Goal: Transaction & Acquisition: Purchase product/service

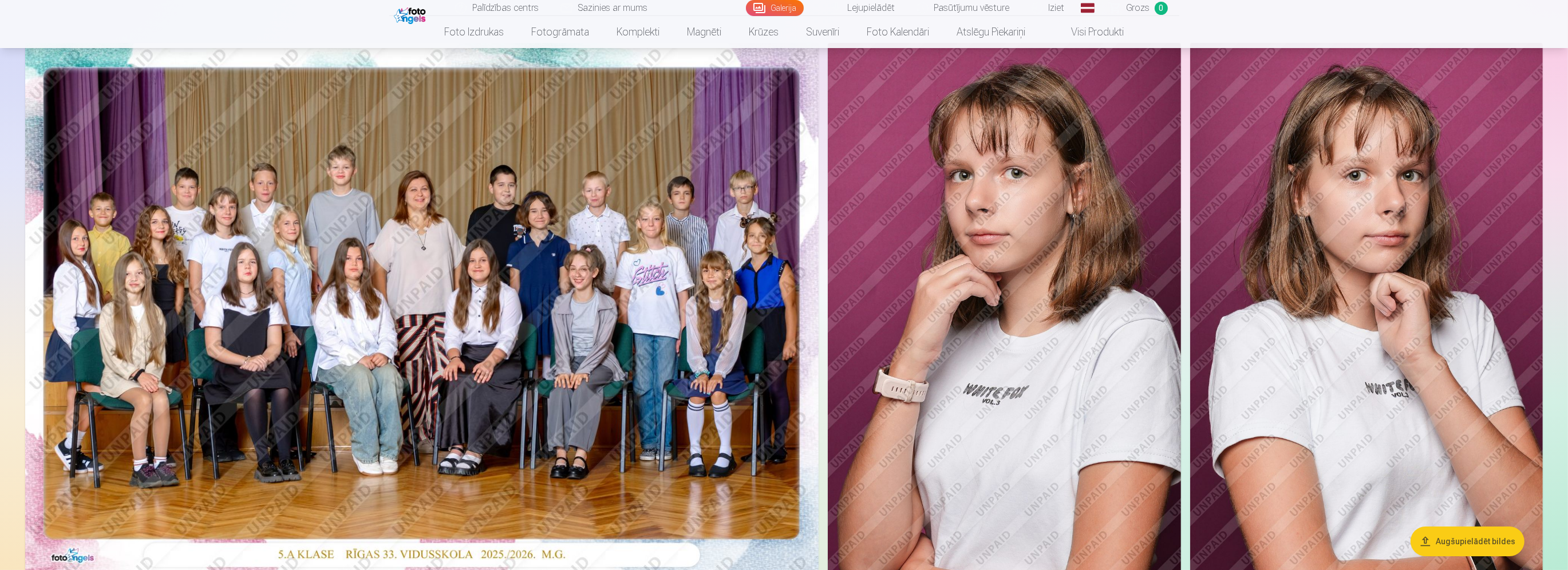
scroll to position [114, 0]
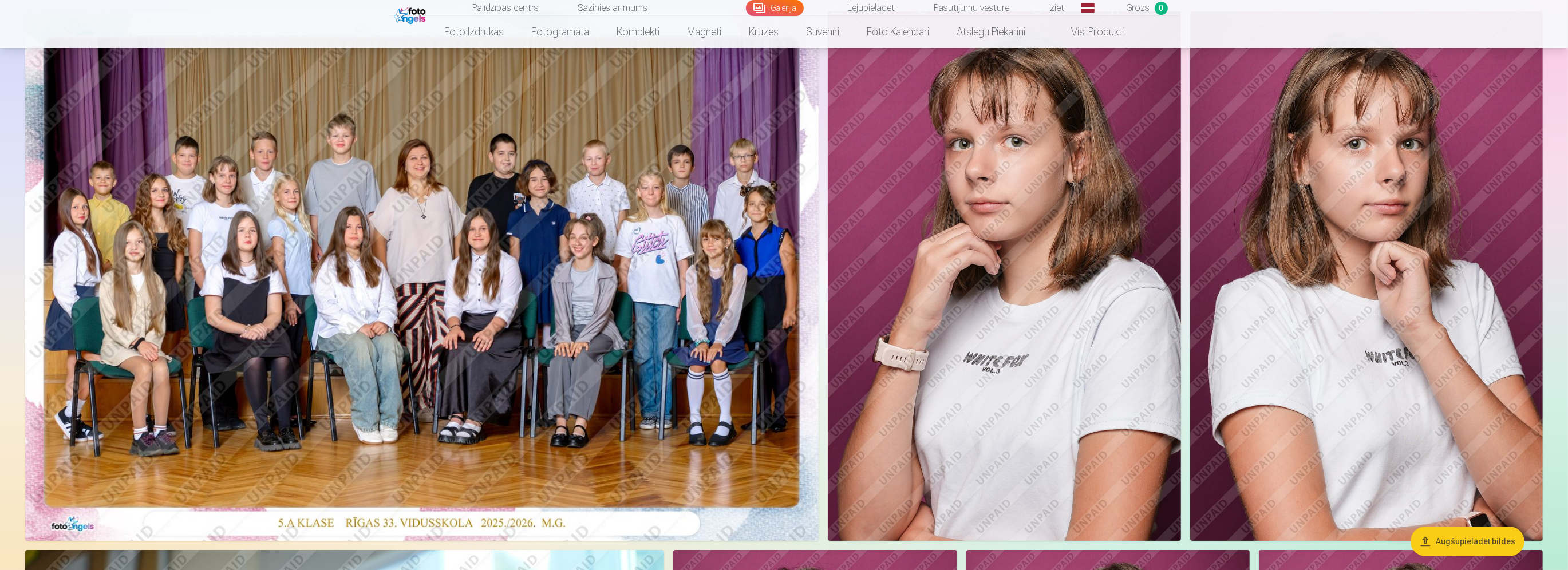
click at [619, 364] on img at bounding box center [422, 276] width 793 height 529
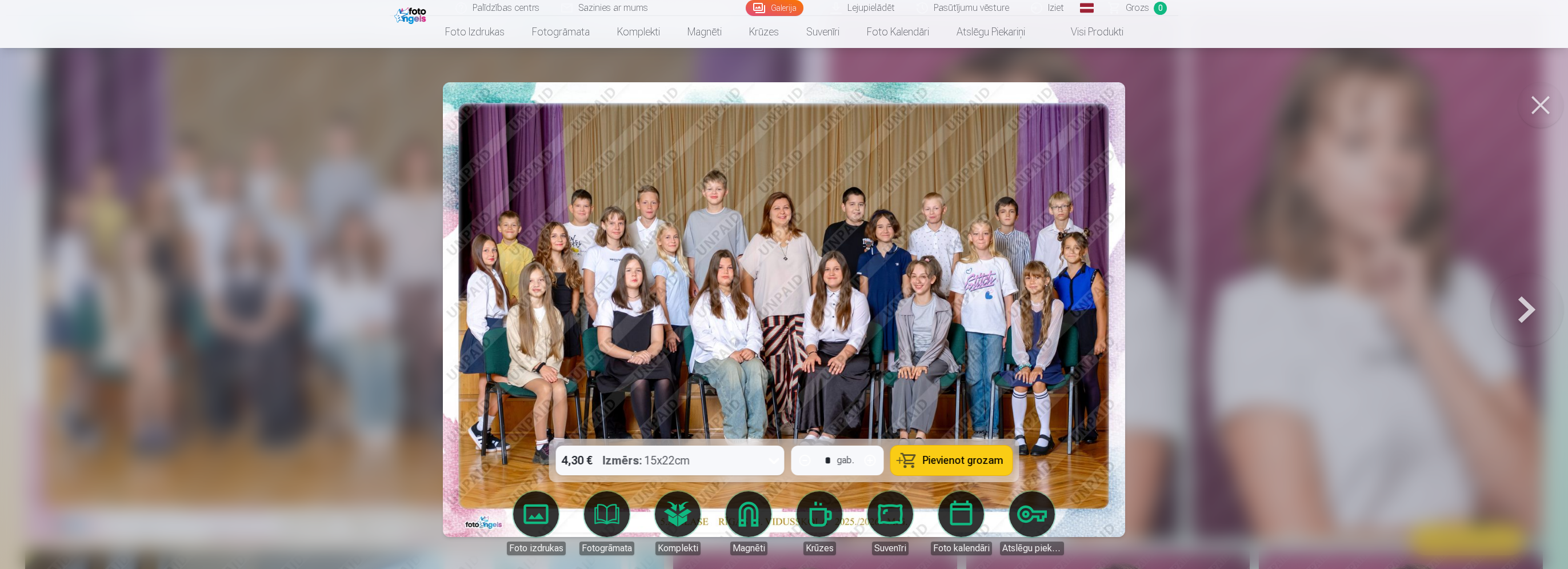
click at [952, 465] on span "Pievienot grozam" at bounding box center [963, 461] width 81 height 11
click at [1240, 354] on div at bounding box center [784, 284] width 1568 height 569
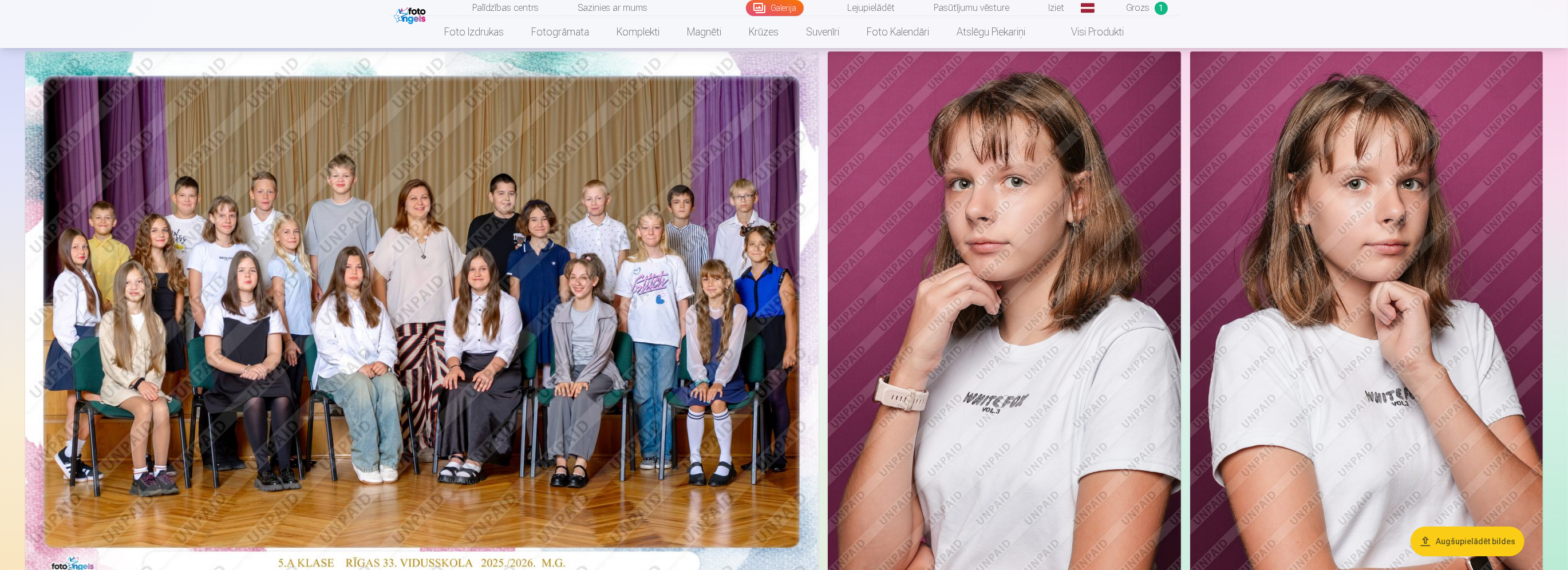
scroll to position [57, 0]
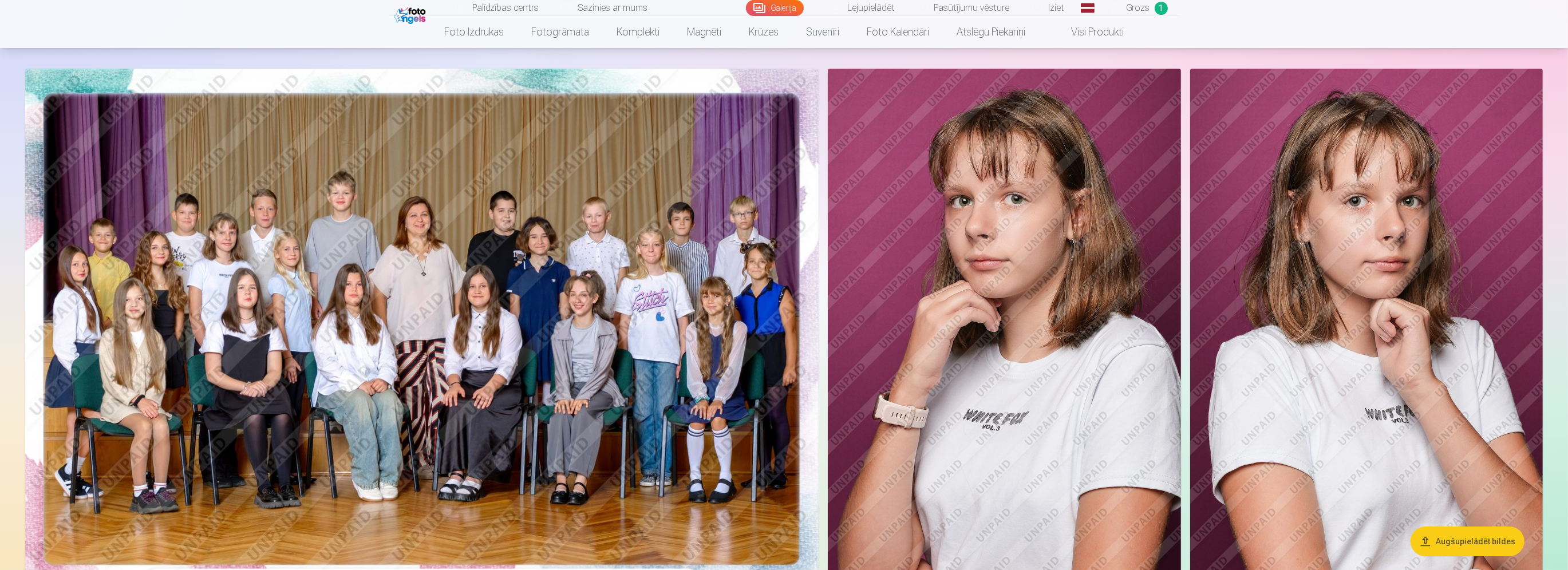
click at [1071, 274] on img at bounding box center [1004, 333] width 353 height 529
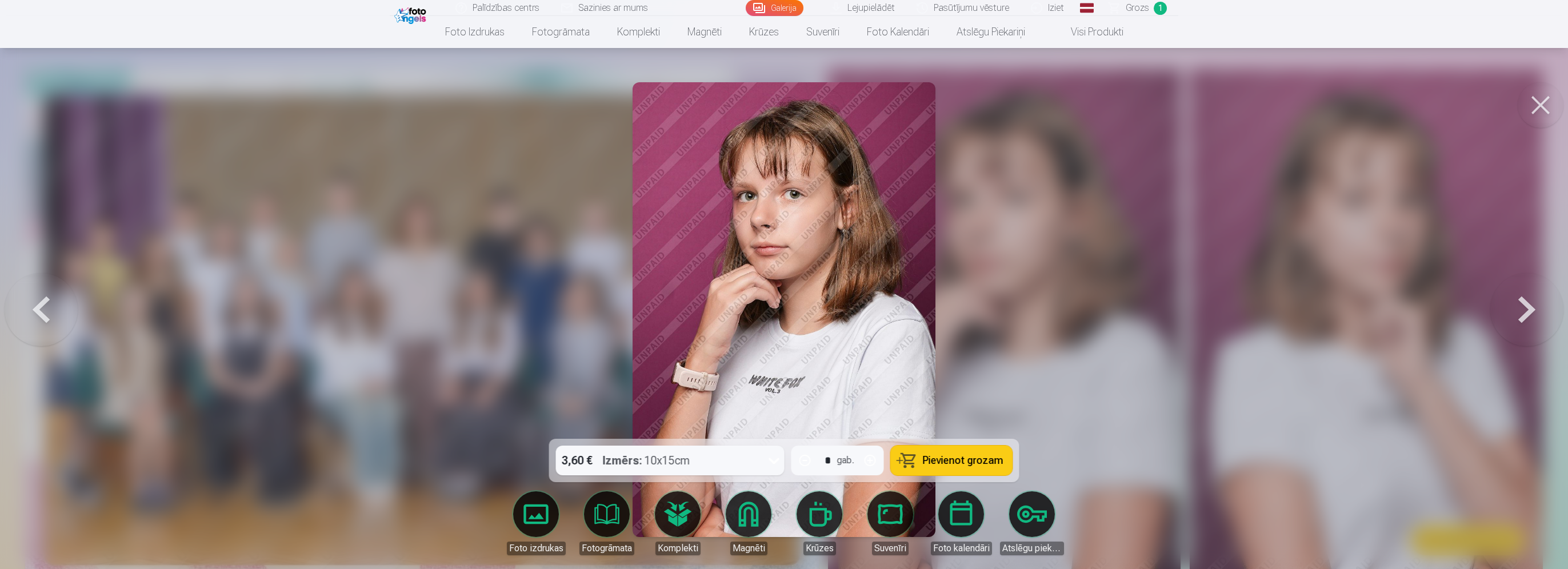
click at [958, 461] on span "Pievienot grozam" at bounding box center [963, 461] width 81 height 11
click at [1235, 294] on div at bounding box center [784, 284] width 1568 height 569
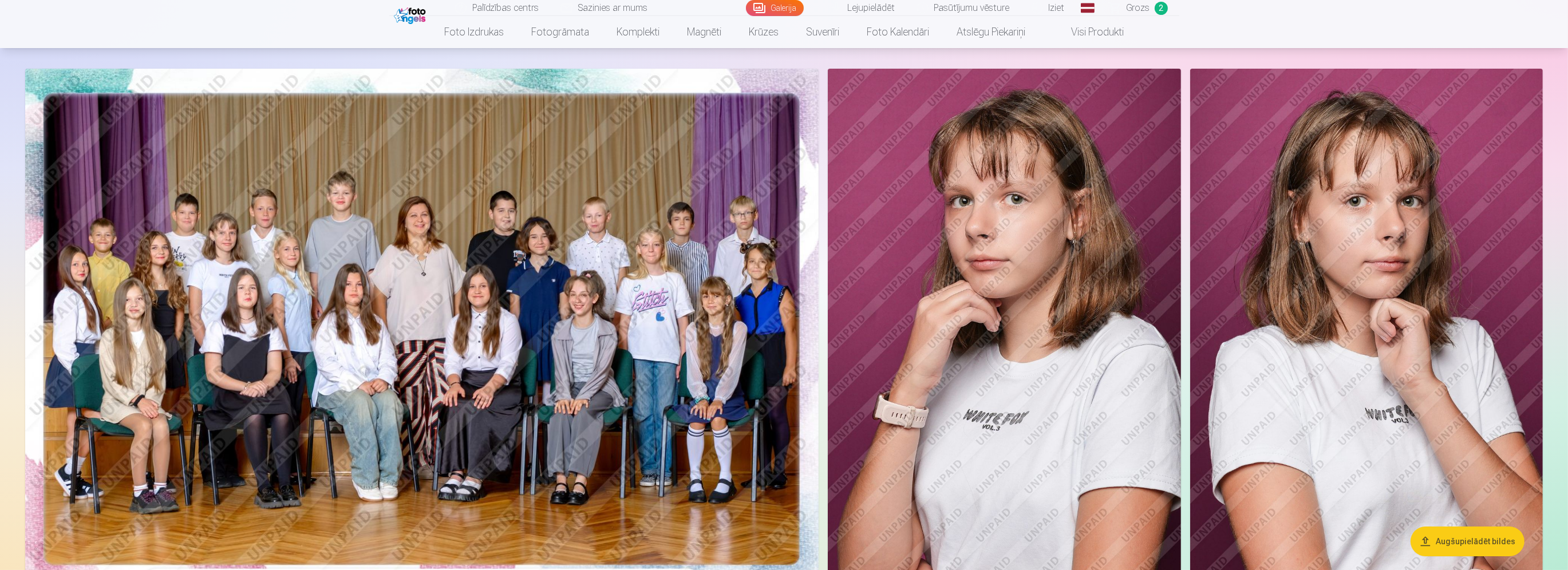
click at [1325, 291] on img at bounding box center [1367, 333] width 353 height 529
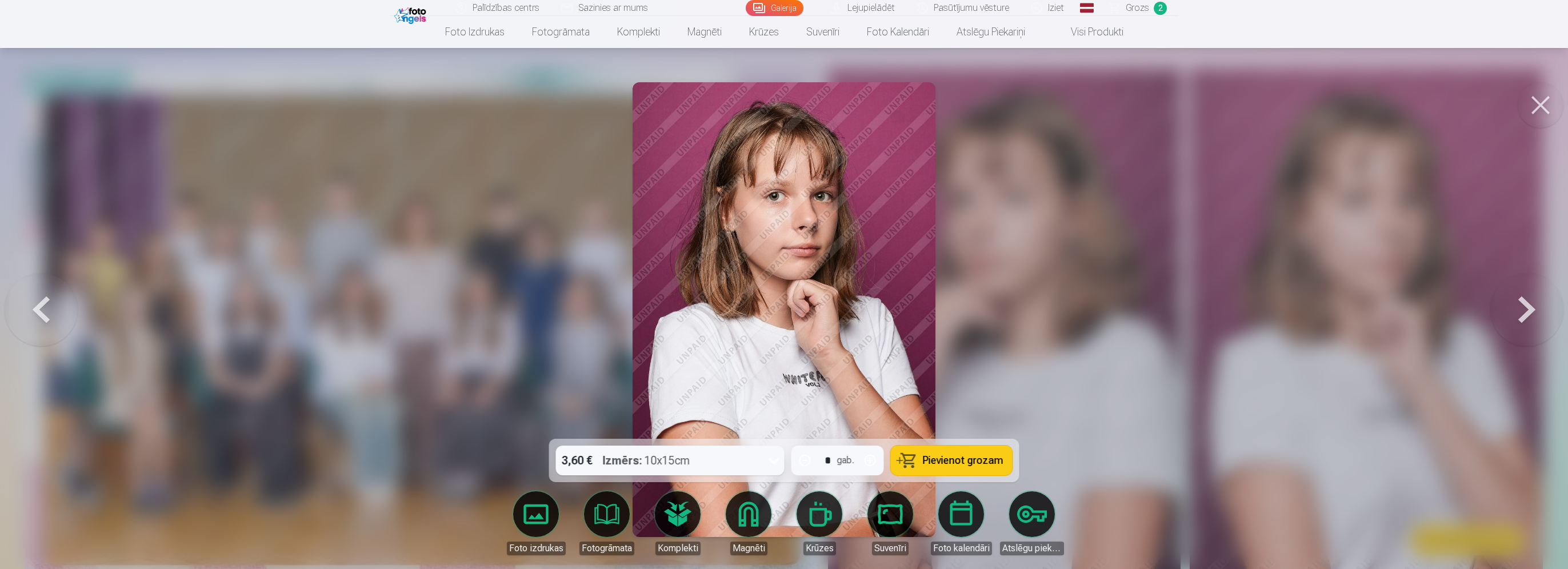
click at [944, 456] on span "Pievienot grozam" at bounding box center [963, 461] width 81 height 11
click at [1143, 361] on div at bounding box center [784, 284] width 1568 height 569
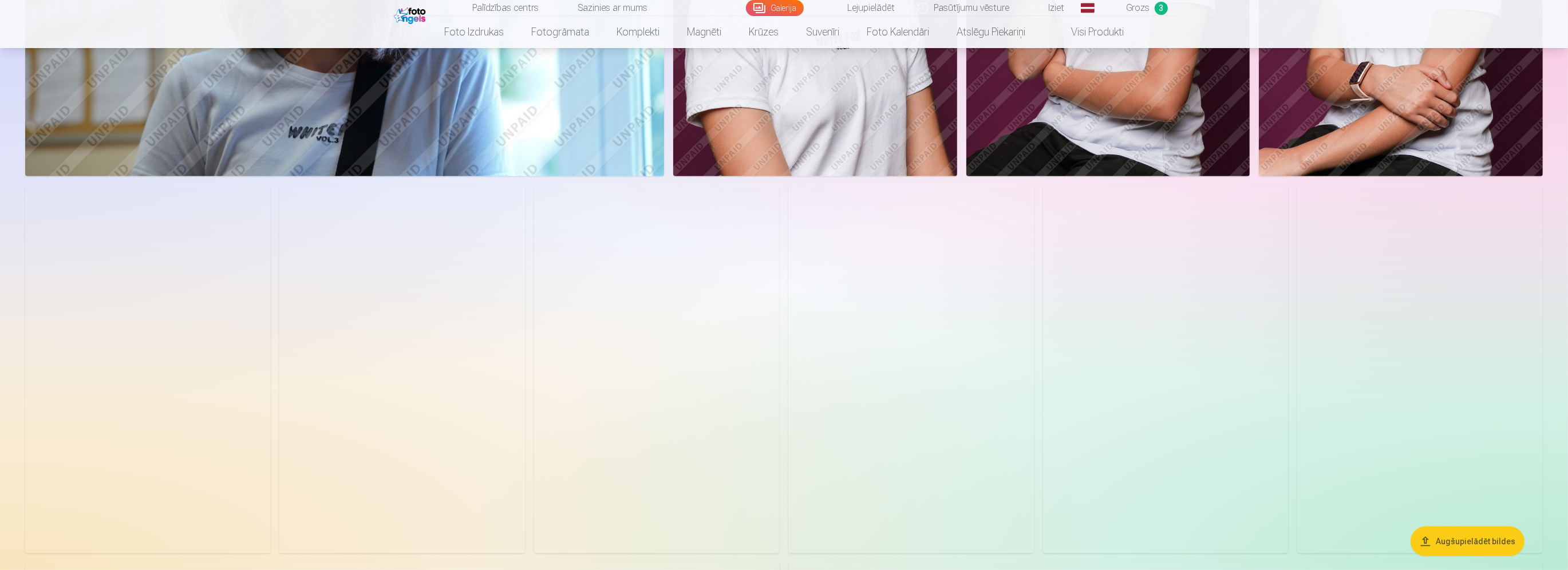
scroll to position [915, 0]
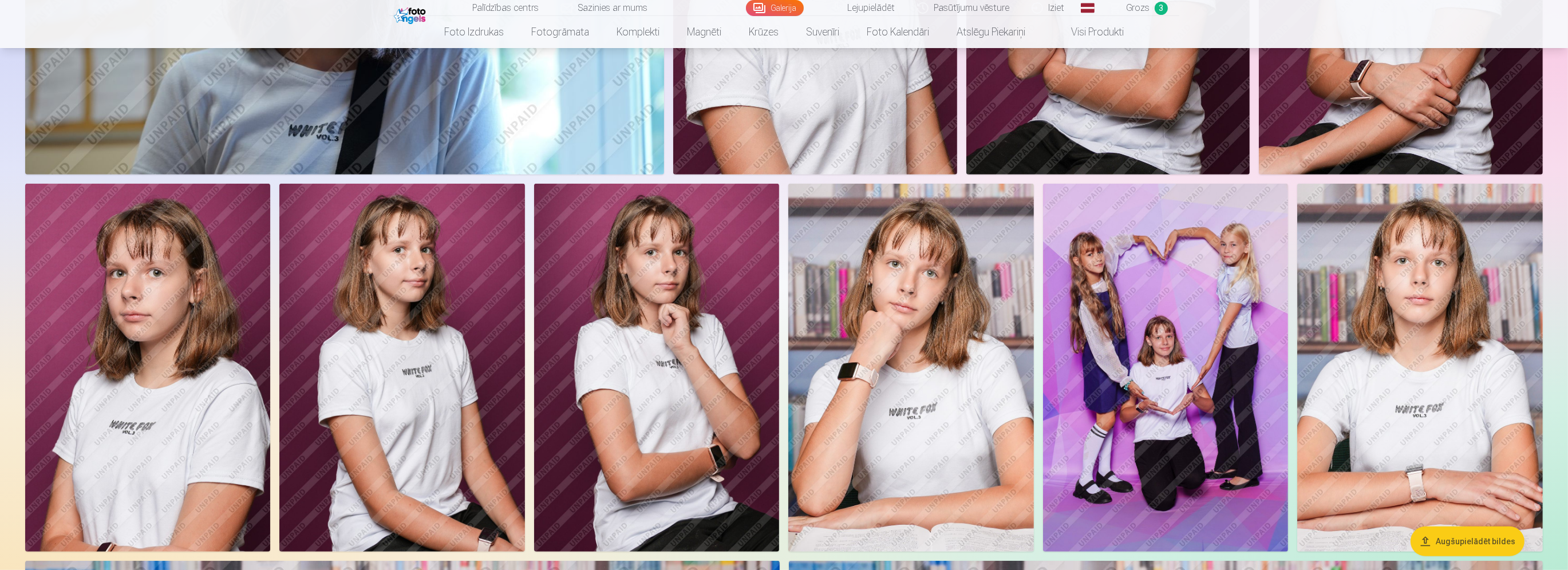
click at [902, 374] on img at bounding box center [911, 367] width 245 height 368
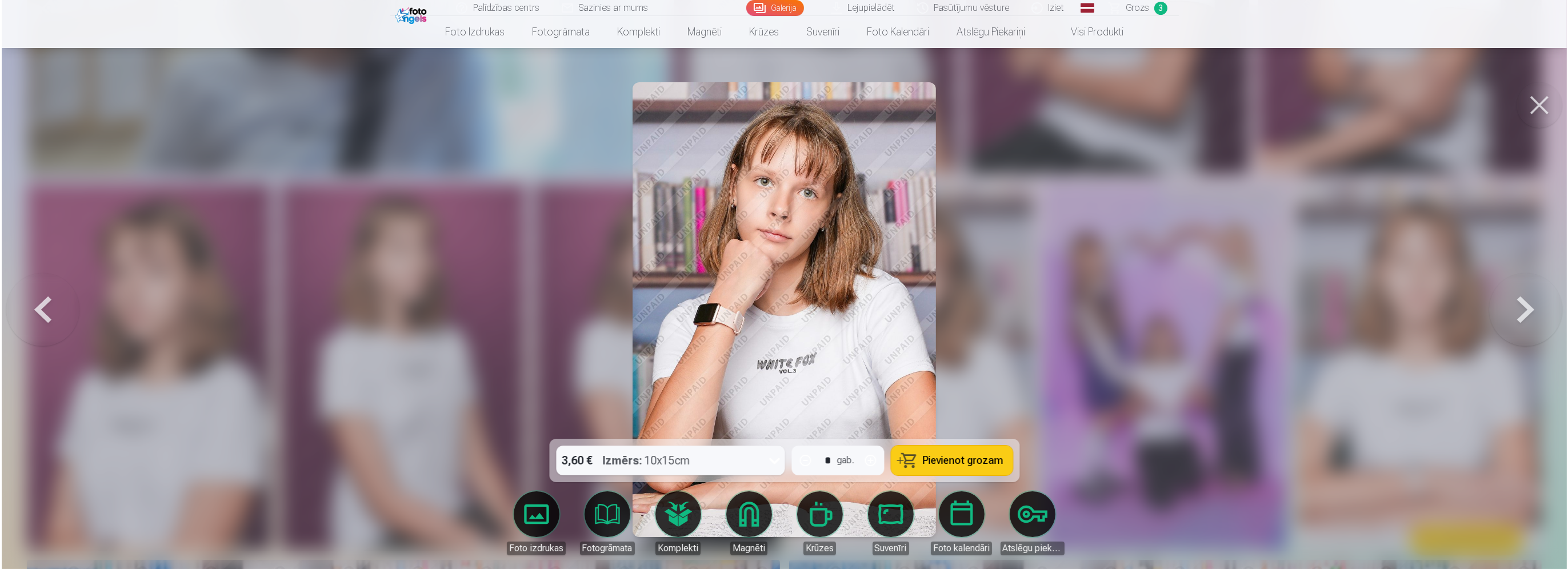
scroll to position [915, 0]
click at [941, 469] on button "Pievienot grozam" at bounding box center [952, 461] width 121 height 29
click at [1202, 364] on div at bounding box center [784, 284] width 1568 height 569
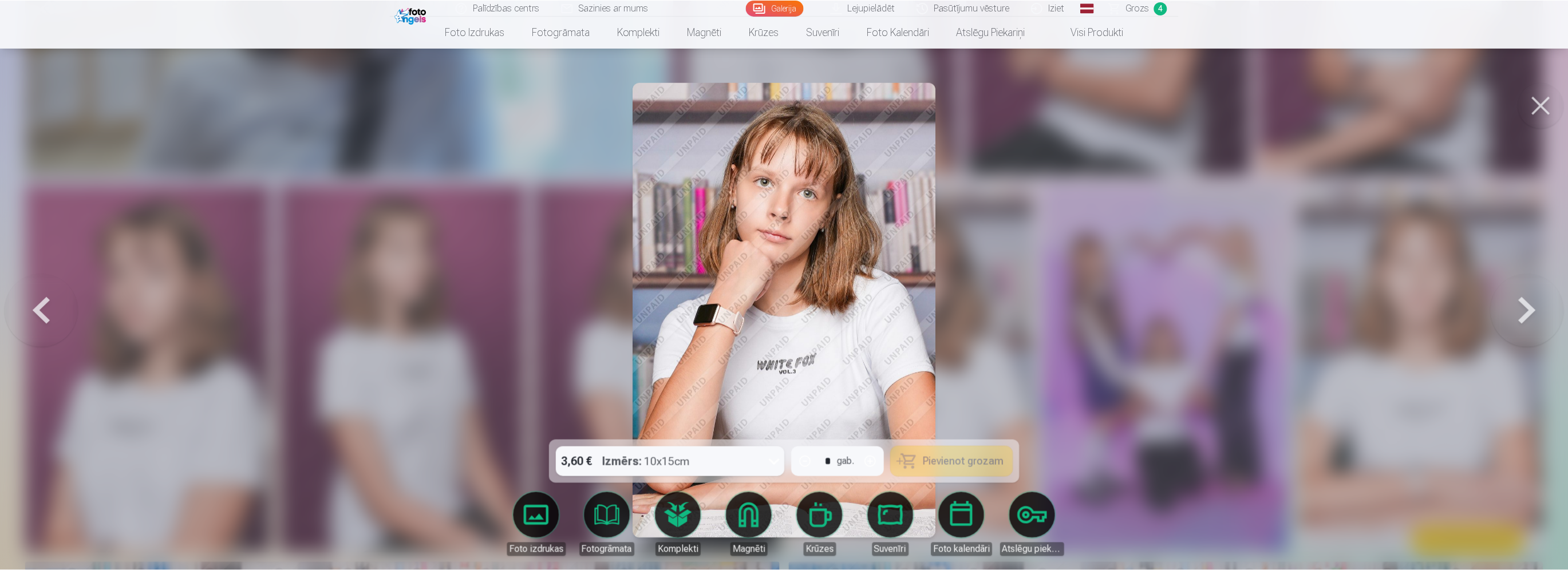
scroll to position [915, 0]
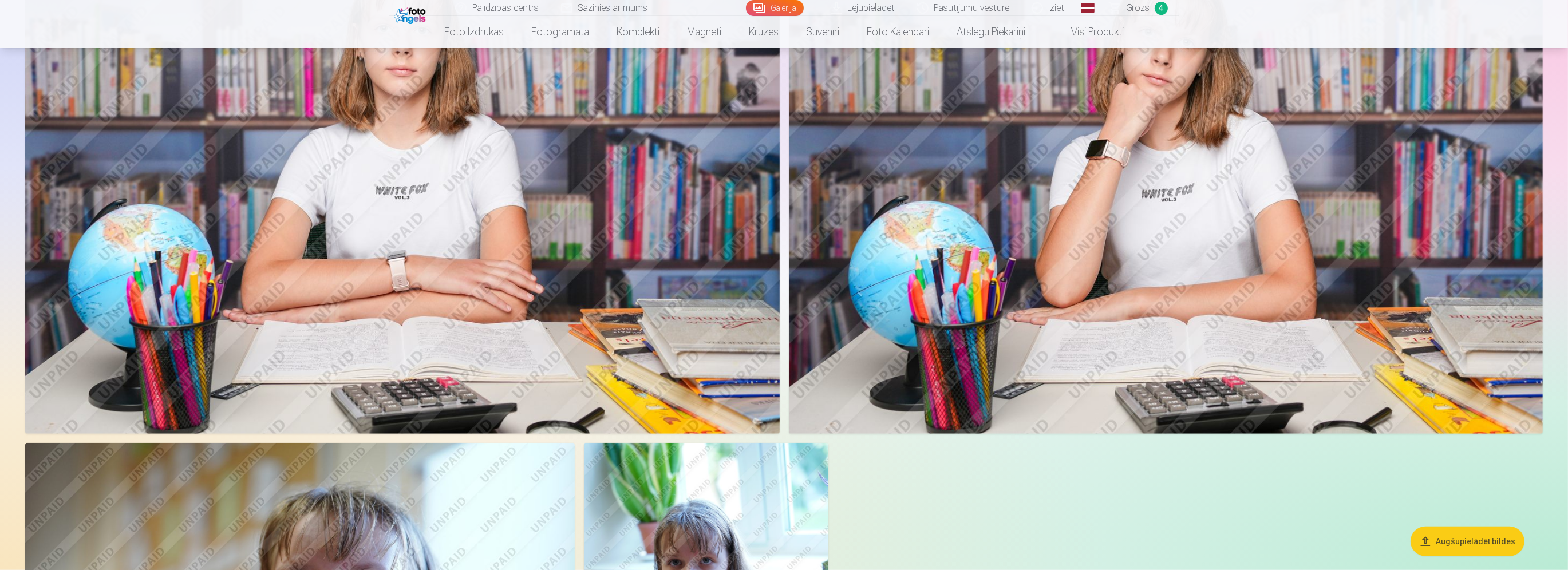
click at [1177, 290] on img at bounding box center [1167, 182] width 755 height 502
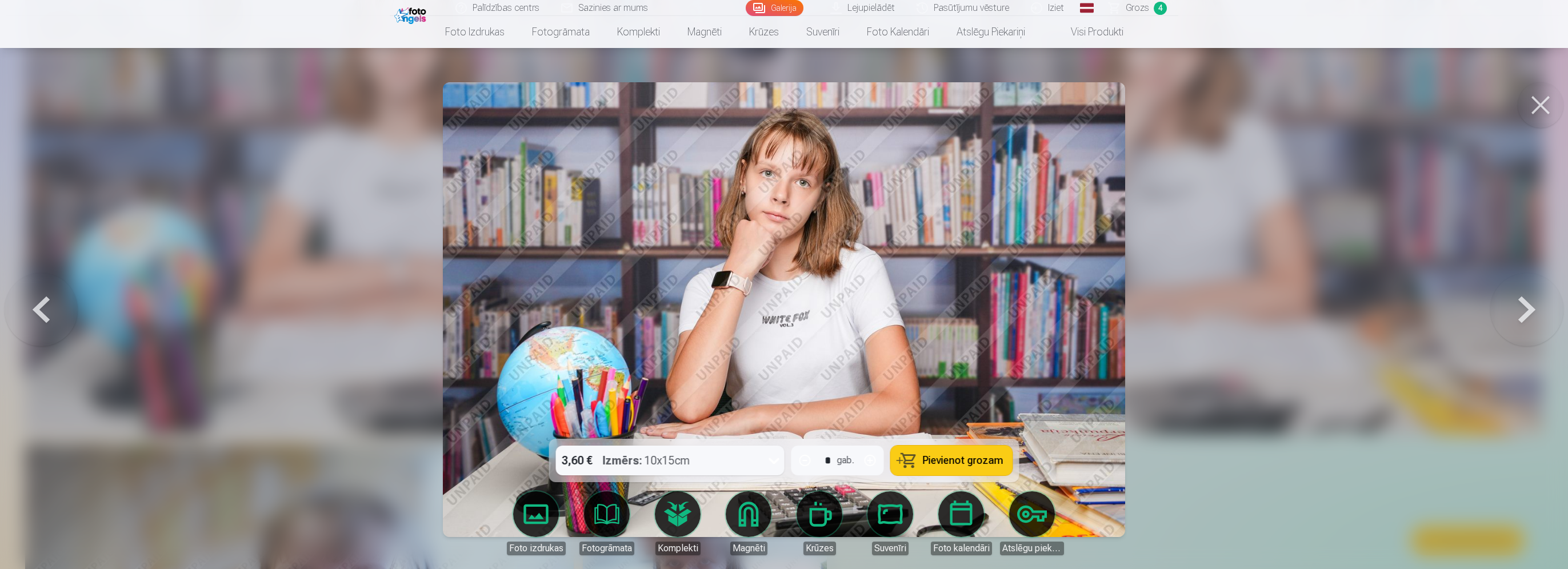
click at [942, 464] on span "Pievienot grozam" at bounding box center [963, 461] width 81 height 11
click at [1344, 342] on div at bounding box center [784, 284] width 1568 height 569
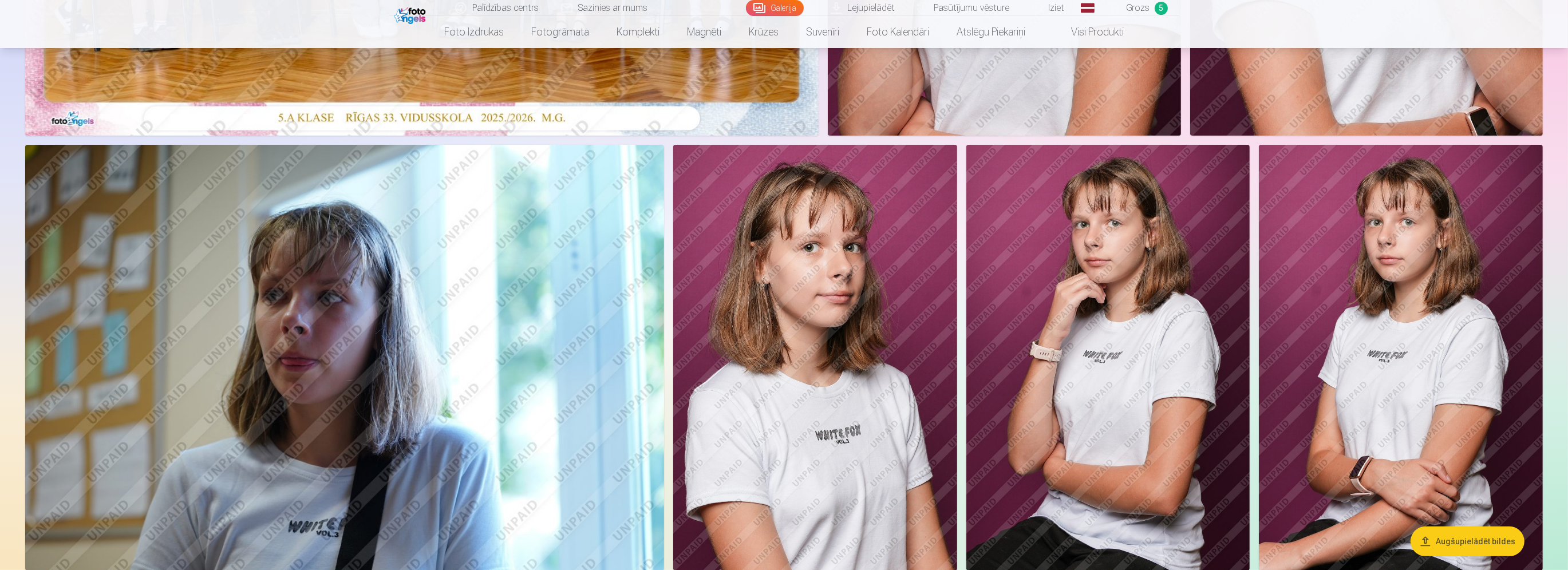
scroll to position [515, 0]
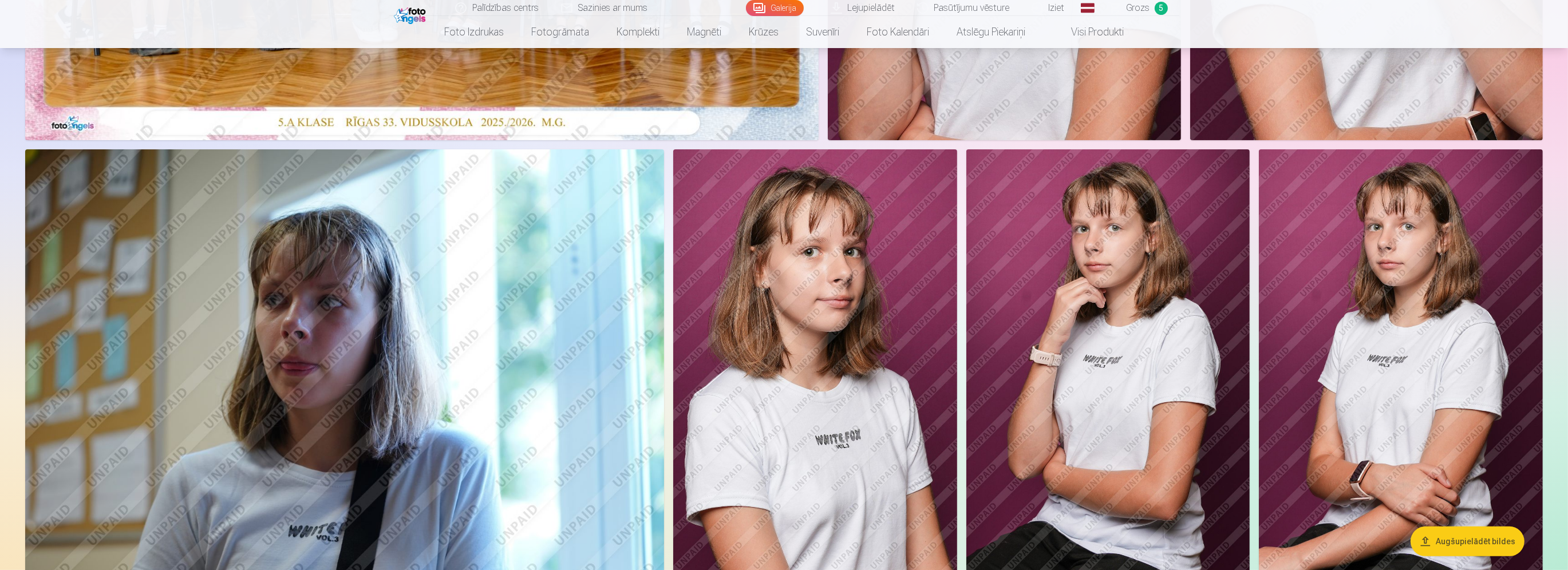
click at [1399, 301] on img at bounding box center [1401, 362] width 284 height 425
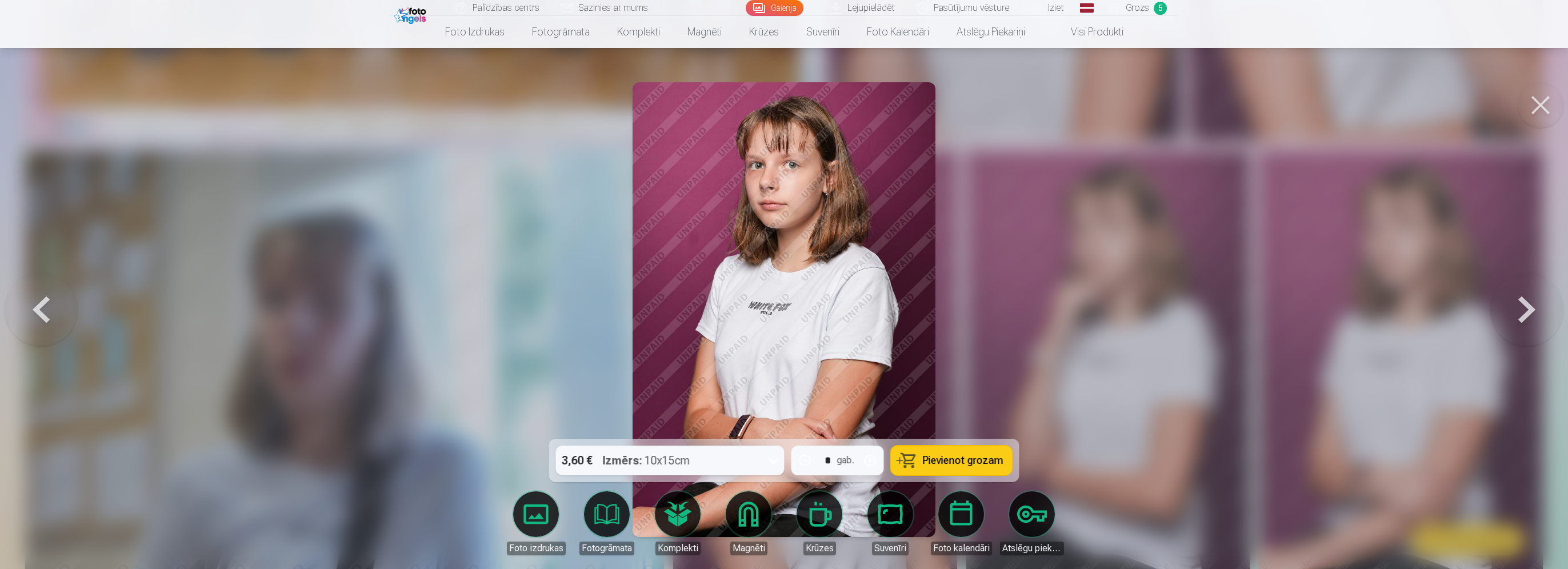
click at [941, 452] on button "Pievienot grozam" at bounding box center [952, 461] width 121 height 29
click at [1159, 307] on div at bounding box center [784, 284] width 1568 height 569
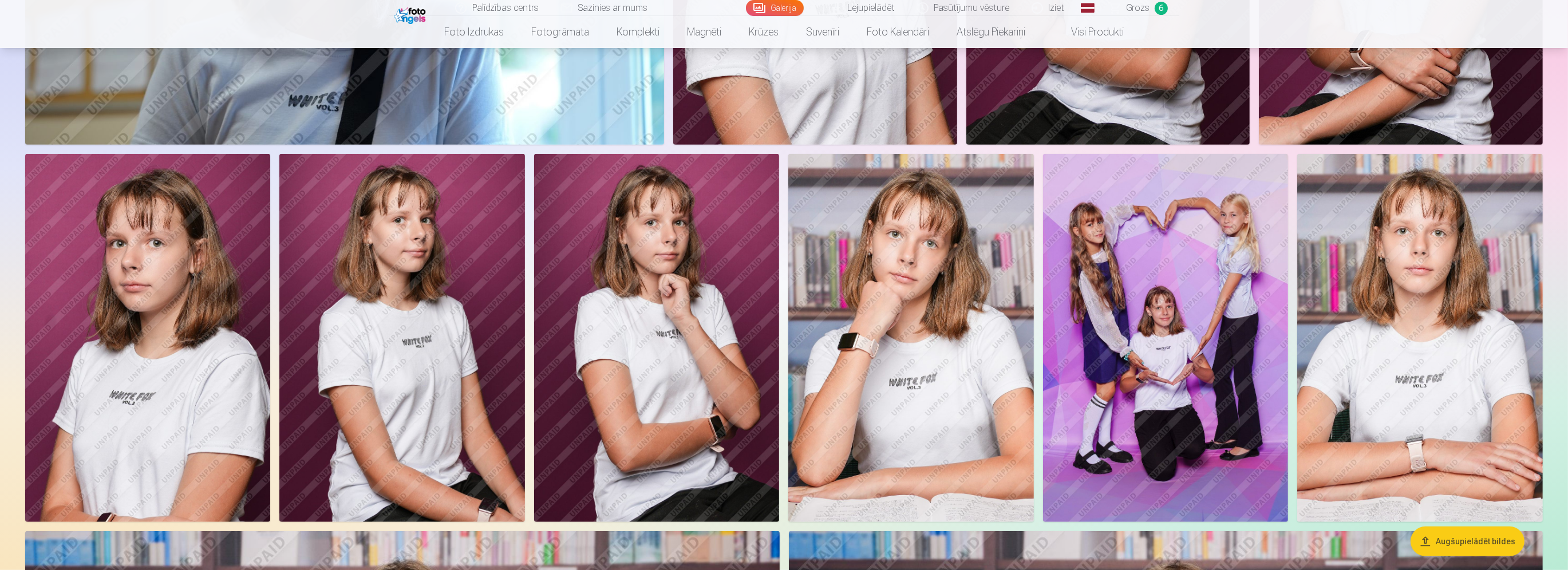
scroll to position [858, 0]
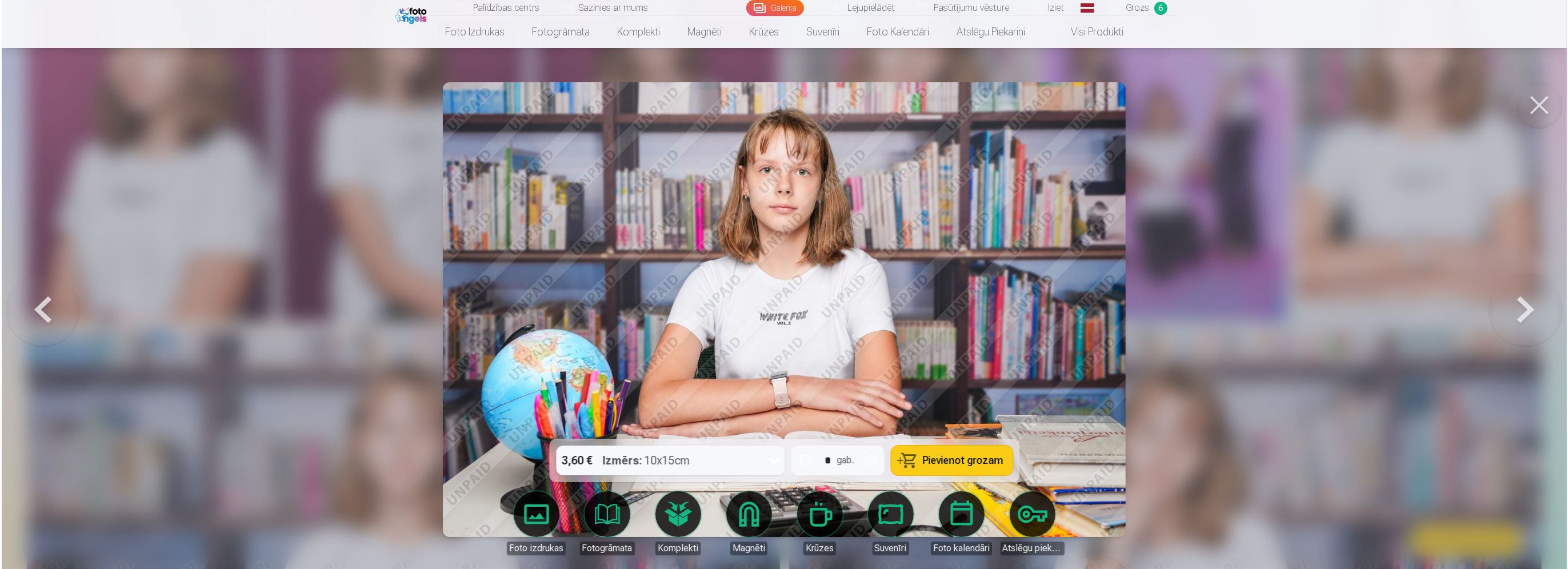
scroll to position [1145, 0]
click at [540, 517] on link "Foto izdrukas" at bounding box center [536, 523] width 64 height 64
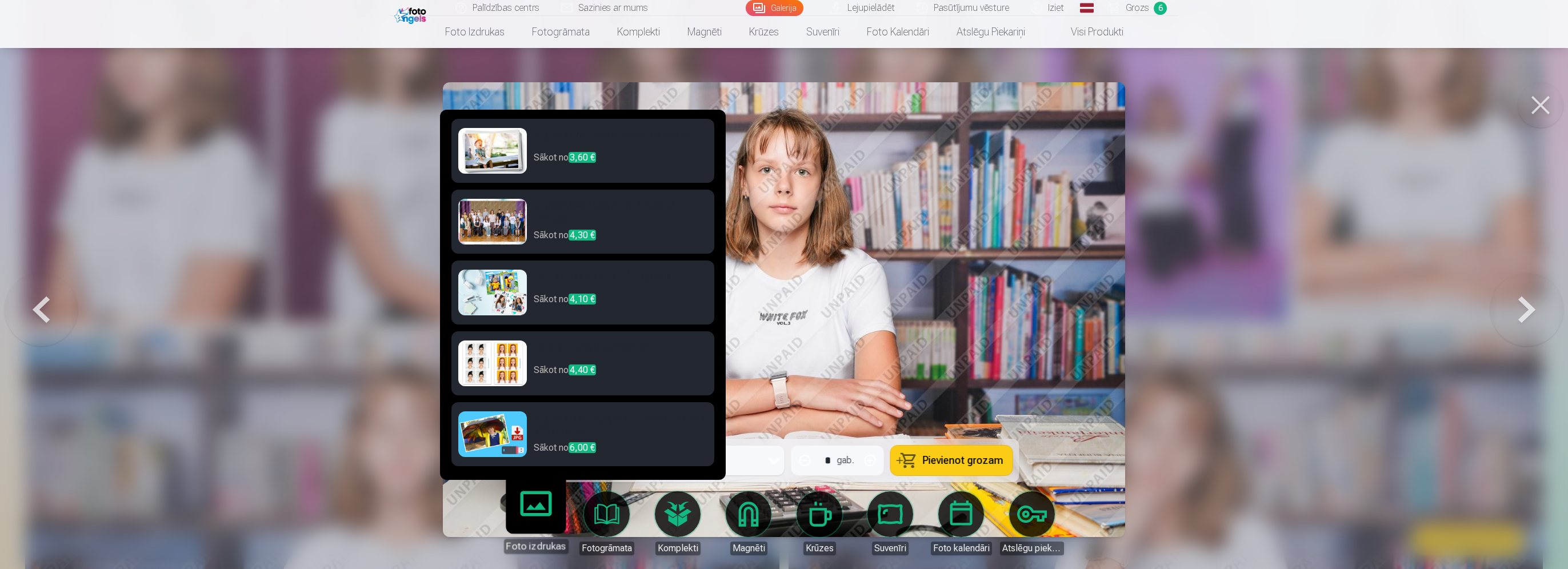
click at [621, 350] on h6 "Foto izdrukas dokumentiem" at bounding box center [621, 352] width 174 height 23
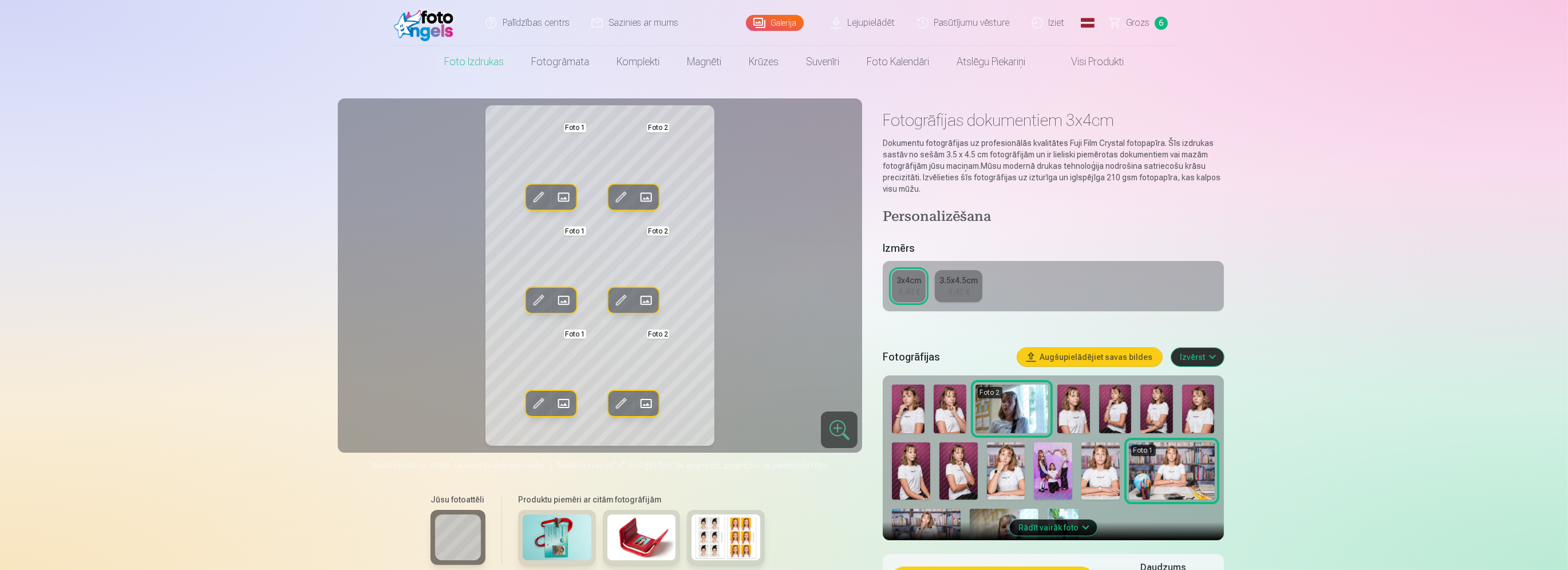
click at [621, 301] on span at bounding box center [621, 301] width 18 height 18
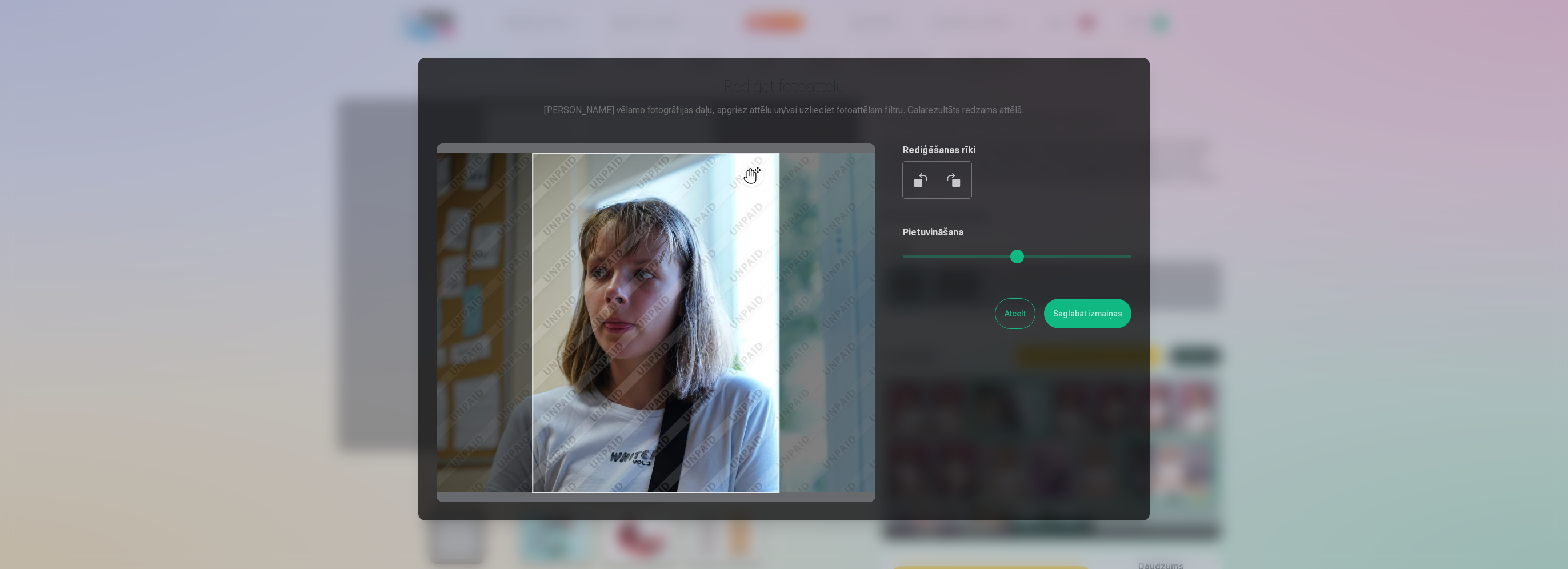
click at [1380, 268] on div at bounding box center [784, 284] width 1568 height 569
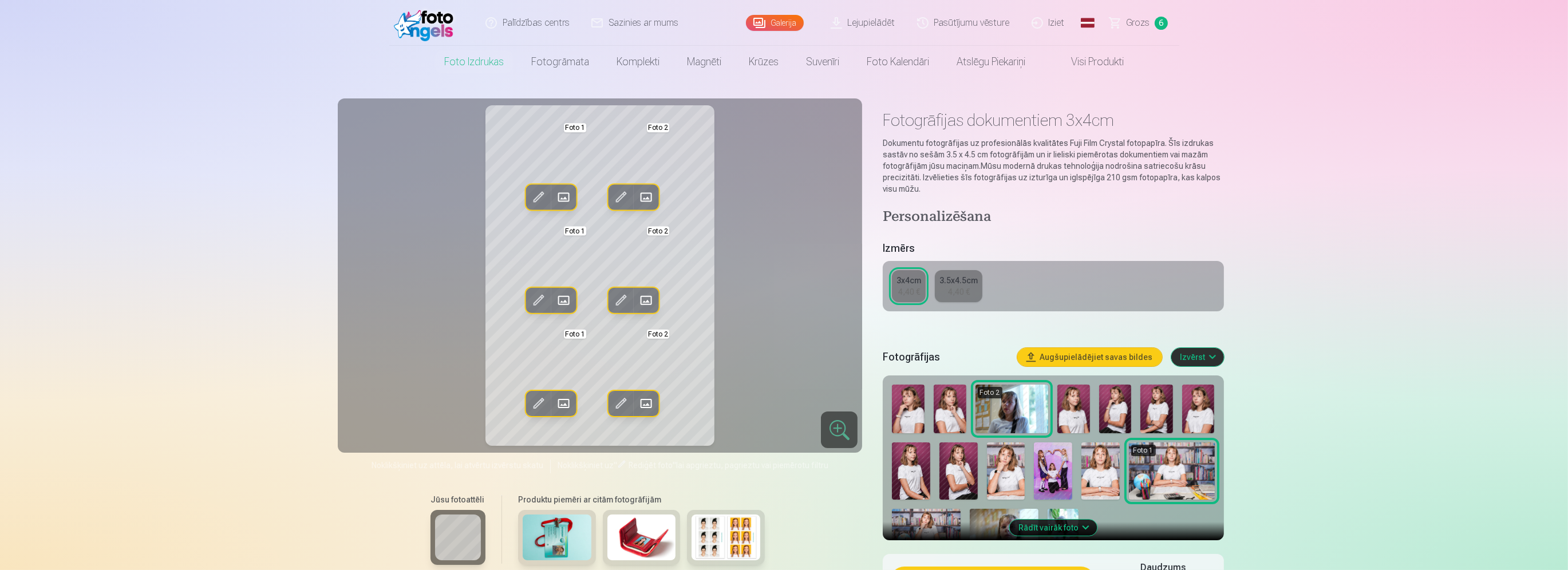
click at [650, 199] on span at bounding box center [646, 198] width 18 height 18
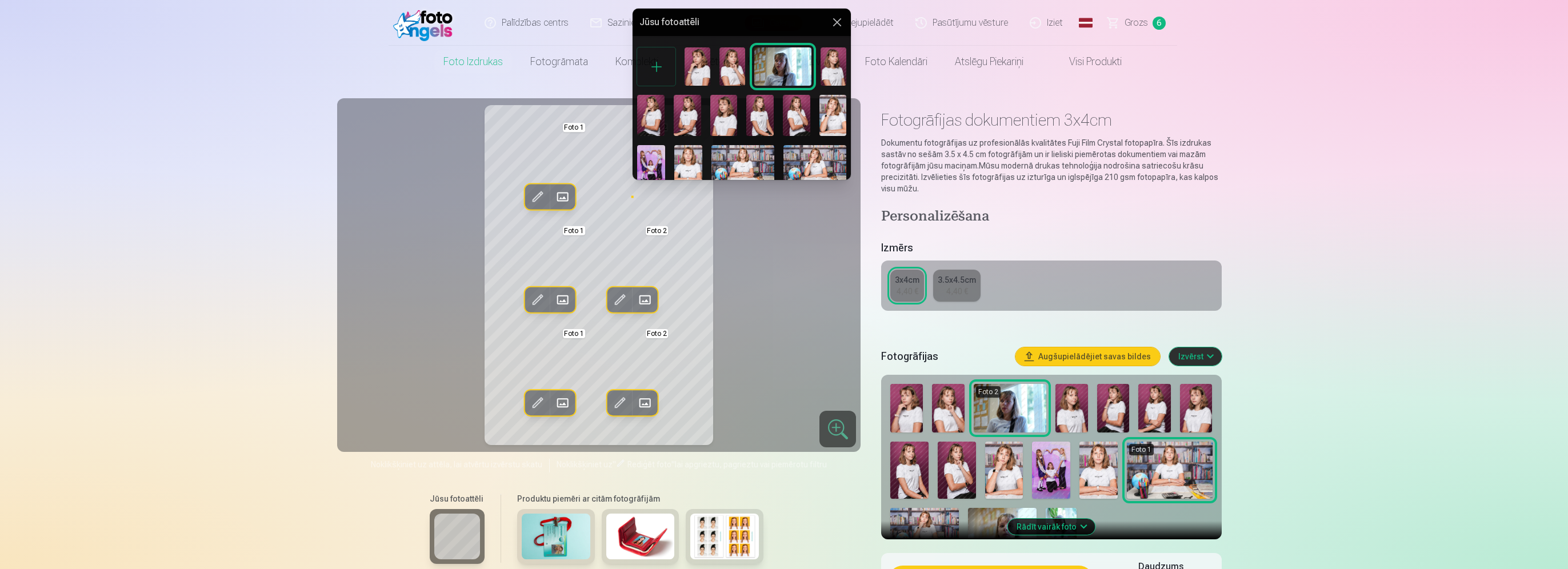
click at [688, 161] on img at bounding box center [688, 165] width 28 height 42
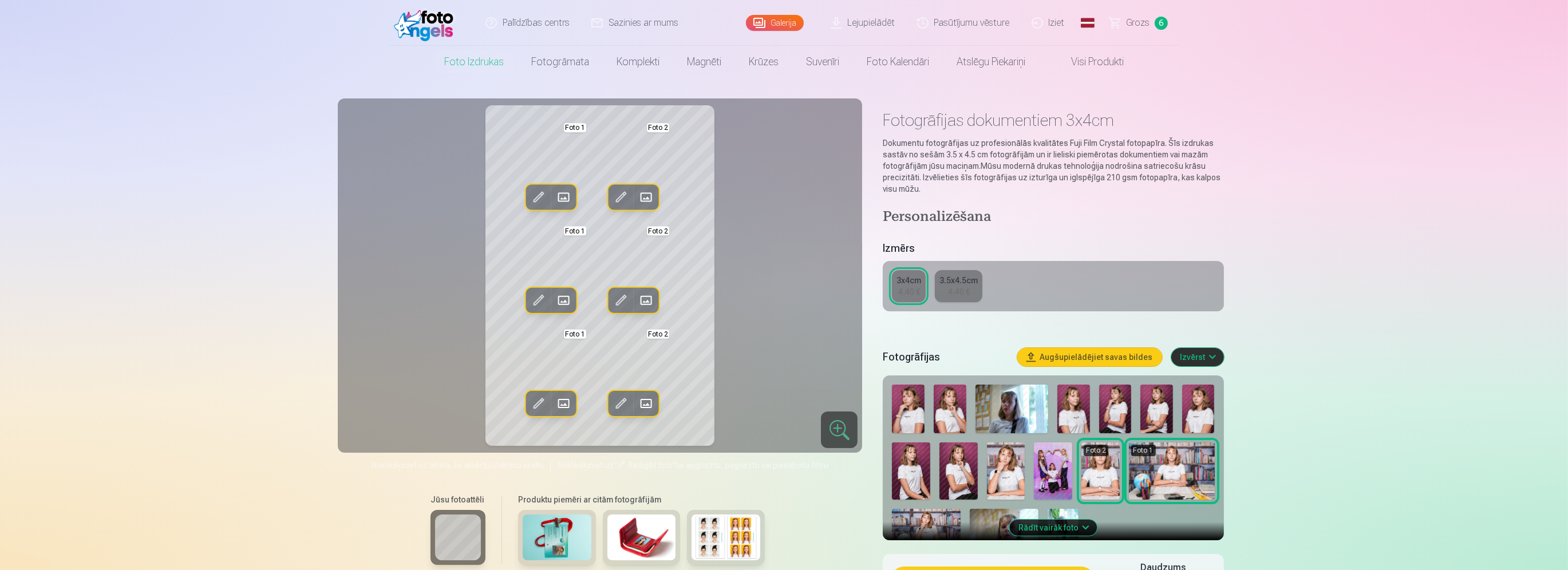
click at [529, 197] on span at bounding box center [538, 198] width 18 height 18
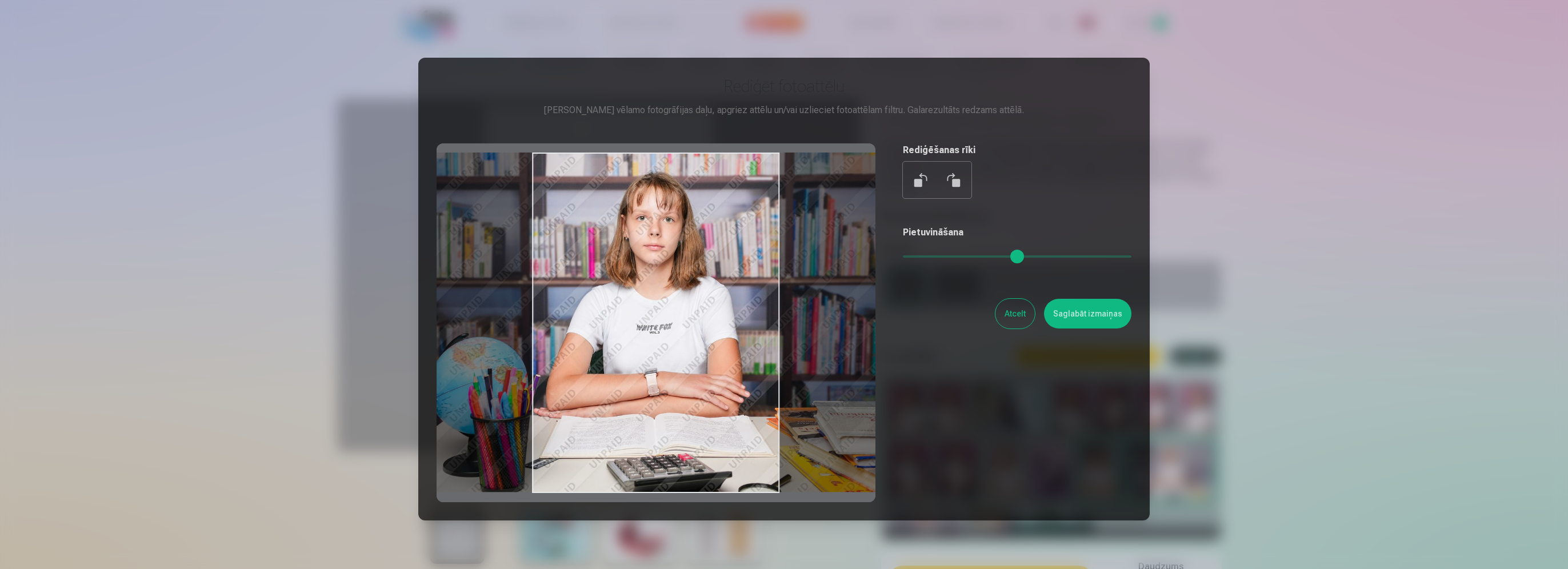
drag, startPoint x: 653, startPoint y: 494, endPoint x: 652, endPoint y: 470, distance: 24.0
click at [652, 470] on div at bounding box center [656, 323] width 439 height 359
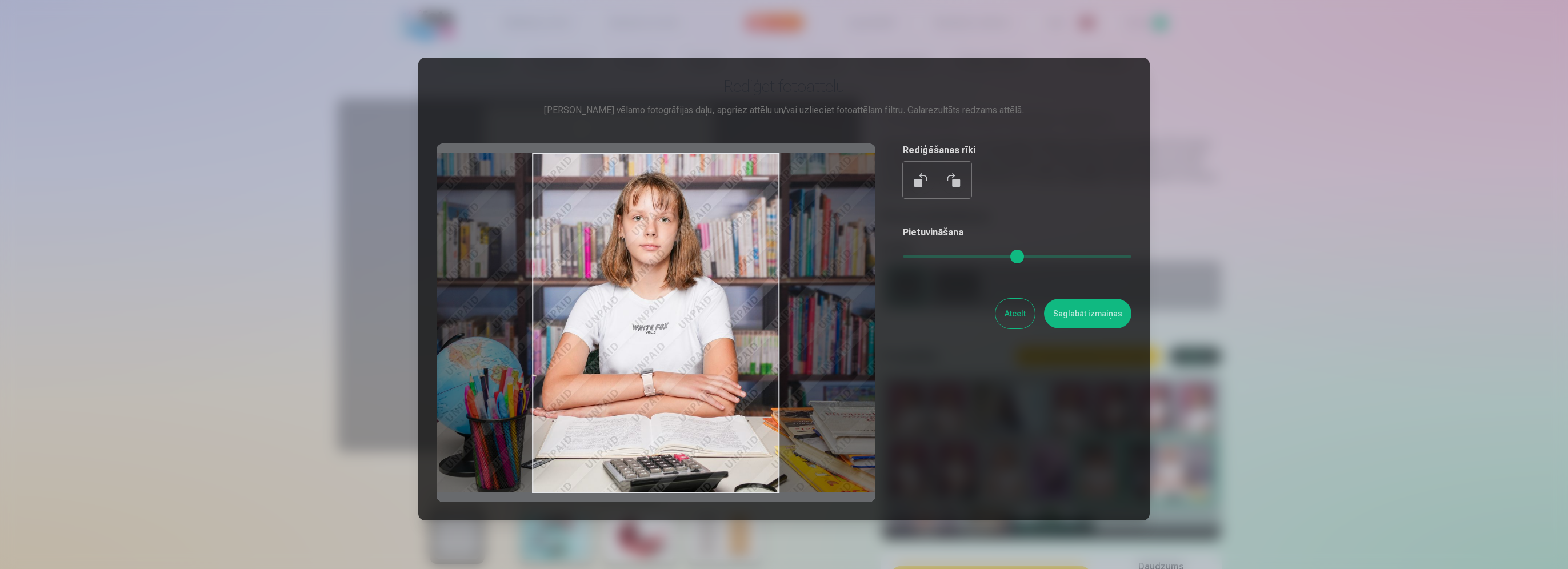
drag, startPoint x: 780, startPoint y: 496, endPoint x: 771, endPoint y: 493, distance: 9.5
click at [771, 493] on div at bounding box center [656, 323] width 439 height 359
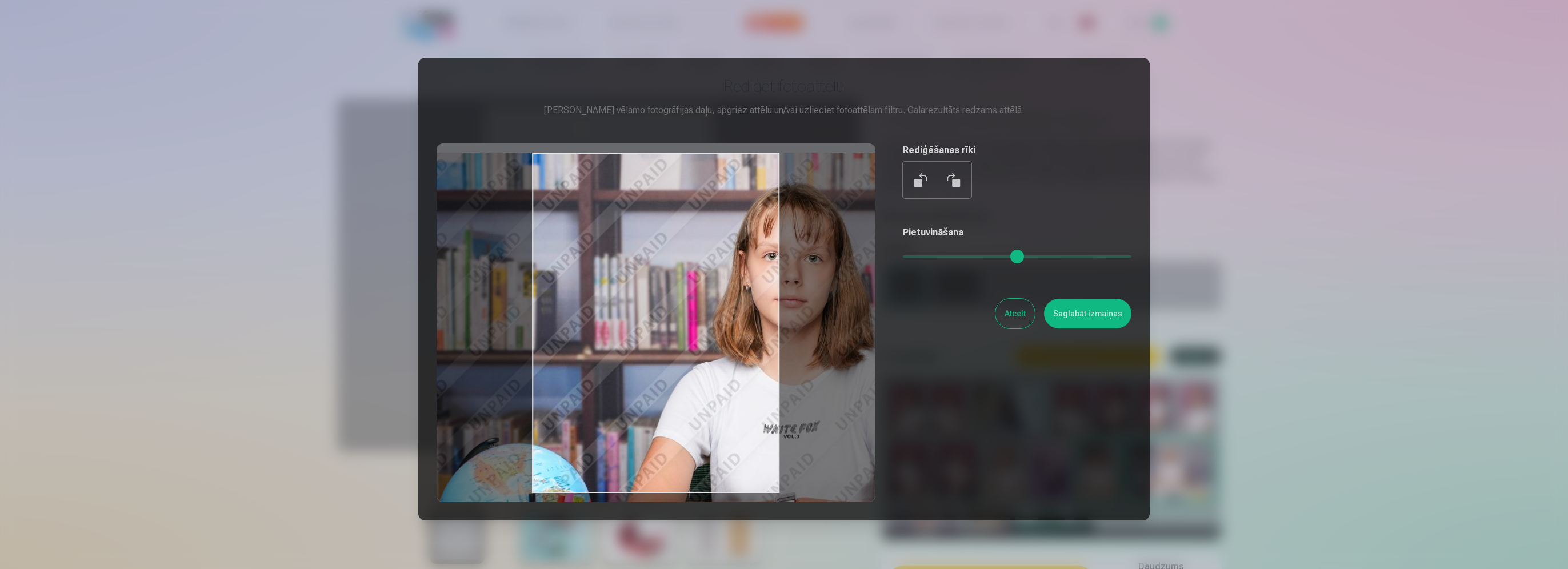
drag, startPoint x: 910, startPoint y: 255, endPoint x: 930, endPoint y: 255, distance: 20.0
click at [930, 255] on input "range" at bounding box center [1017, 256] width 228 height 2
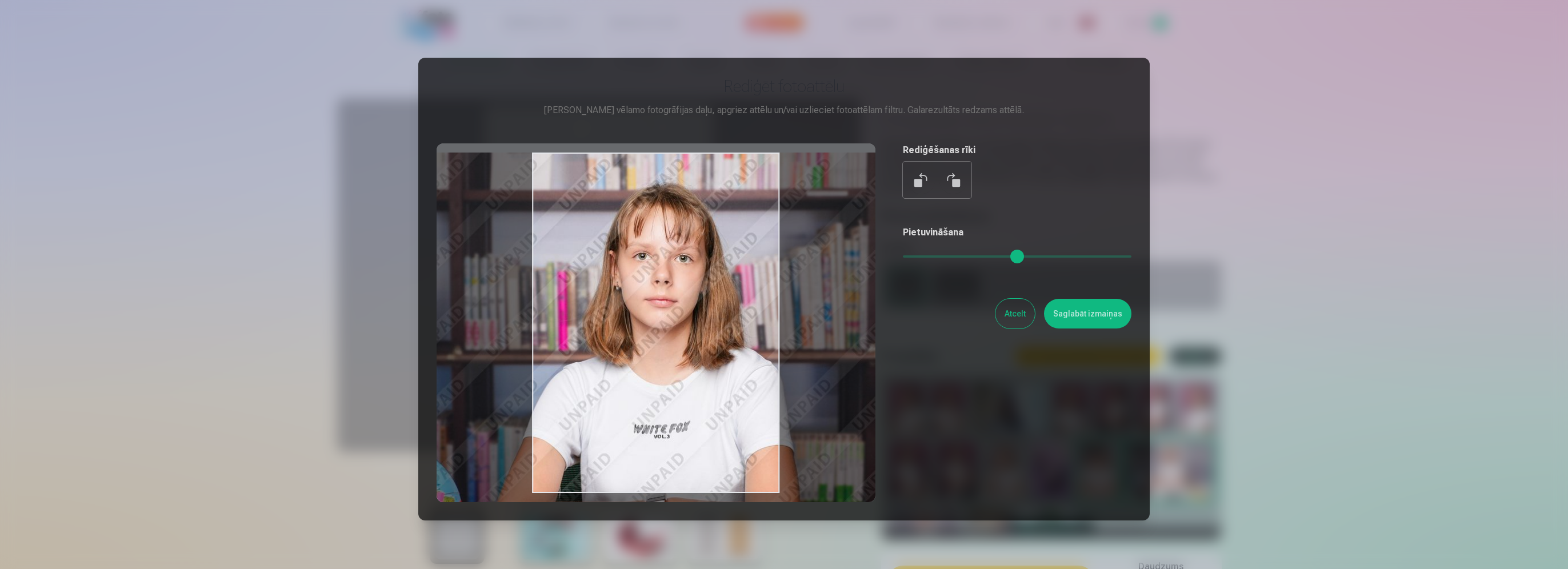
drag, startPoint x: 853, startPoint y: 366, endPoint x: 725, endPoint y: 372, distance: 128.1
click at [725, 372] on div at bounding box center [656, 323] width 439 height 359
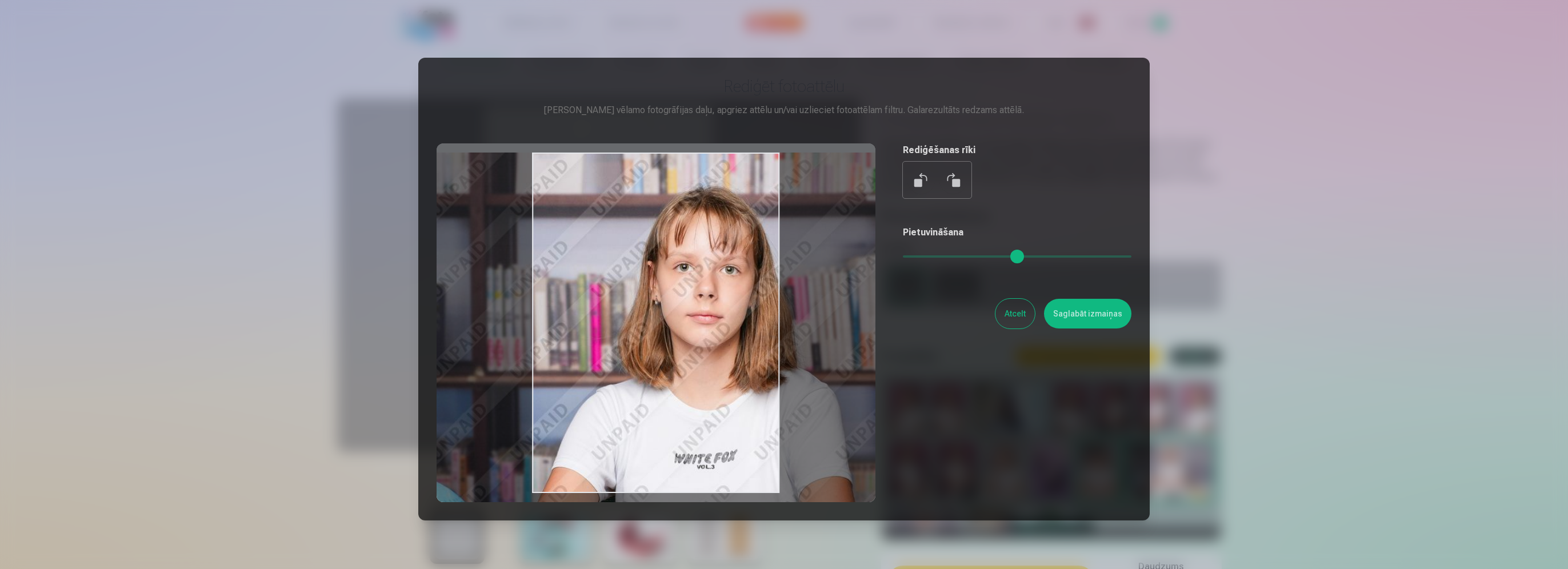
click at [935, 256] on input "range" at bounding box center [1017, 256] width 228 height 2
drag, startPoint x: 869, startPoint y: 305, endPoint x: 844, endPoint y: 302, distance: 25.2
click at [845, 302] on div "Rediģēt fotoattēlu Pietuvini vēlamo fotogrāfijas daļu, apgriez attēlu un/vai uz…" at bounding box center [784, 289] width 695 height 426
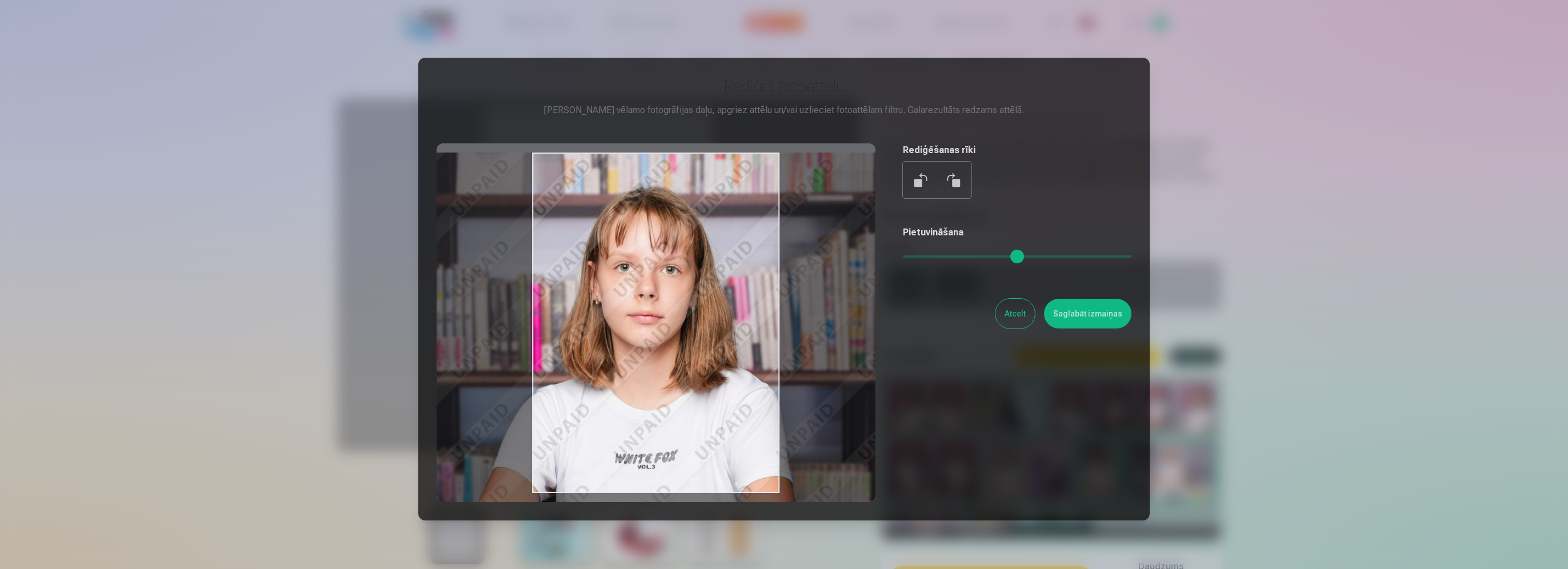
type input "****"
drag, startPoint x: 844, startPoint y: 302, endPoint x: 785, endPoint y: 302, distance: 59.0
click at [785, 302] on div at bounding box center [656, 323] width 439 height 359
click at [1069, 315] on button "Saglabāt izmaiņas" at bounding box center [1087, 314] width 87 height 29
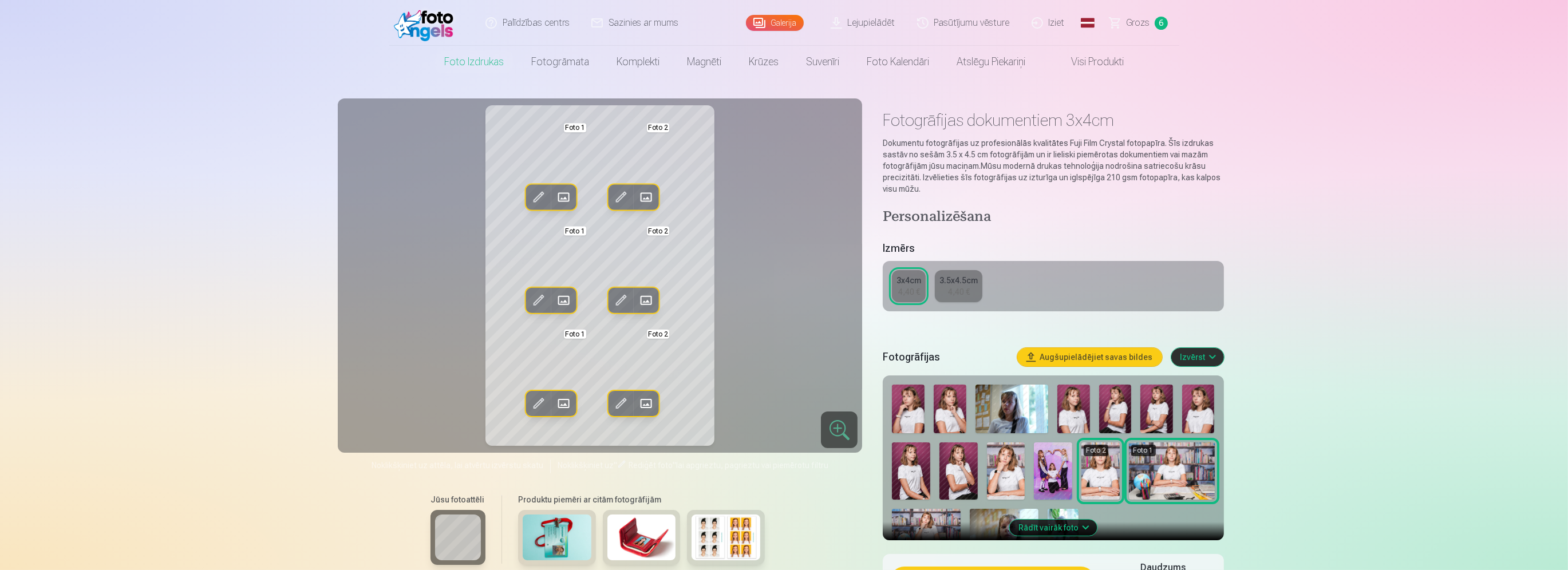
click at [620, 196] on span at bounding box center [621, 198] width 18 height 18
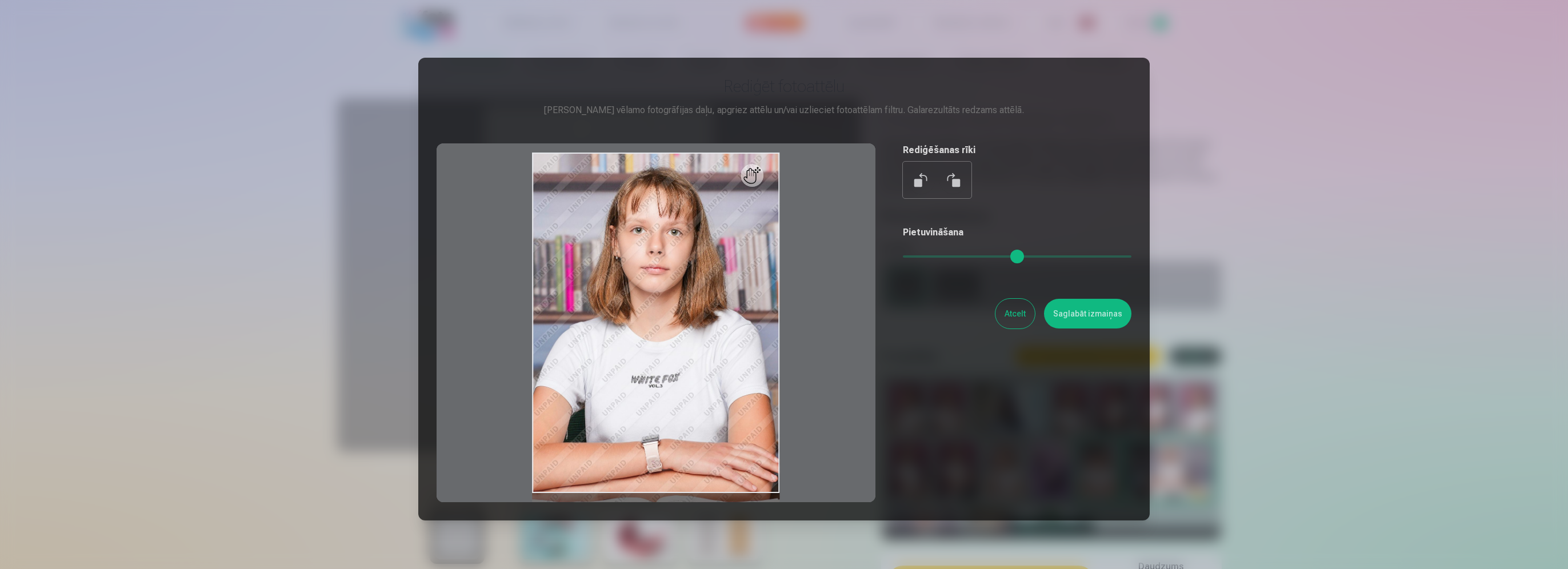
click at [1260, 251] on div at bounding box center [784, 284] width 1568 height 569
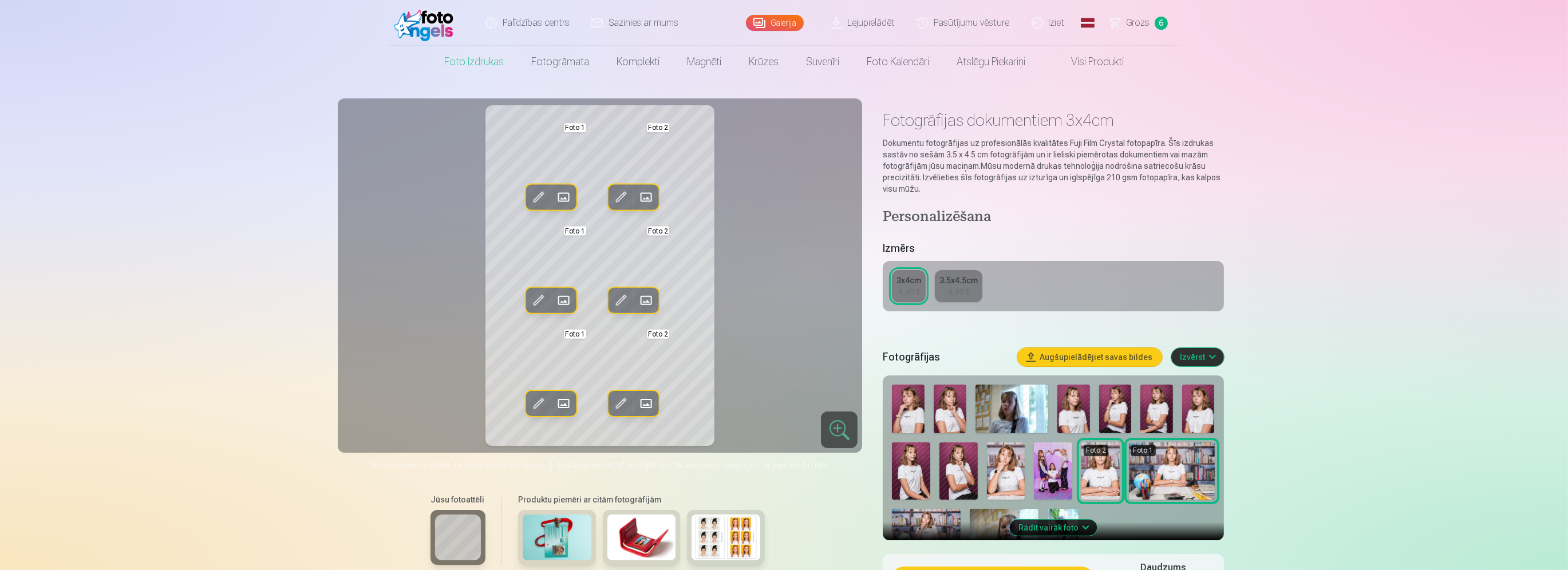
click at [648, 199] on span at bounding box center [646, 198] width 18 height 18
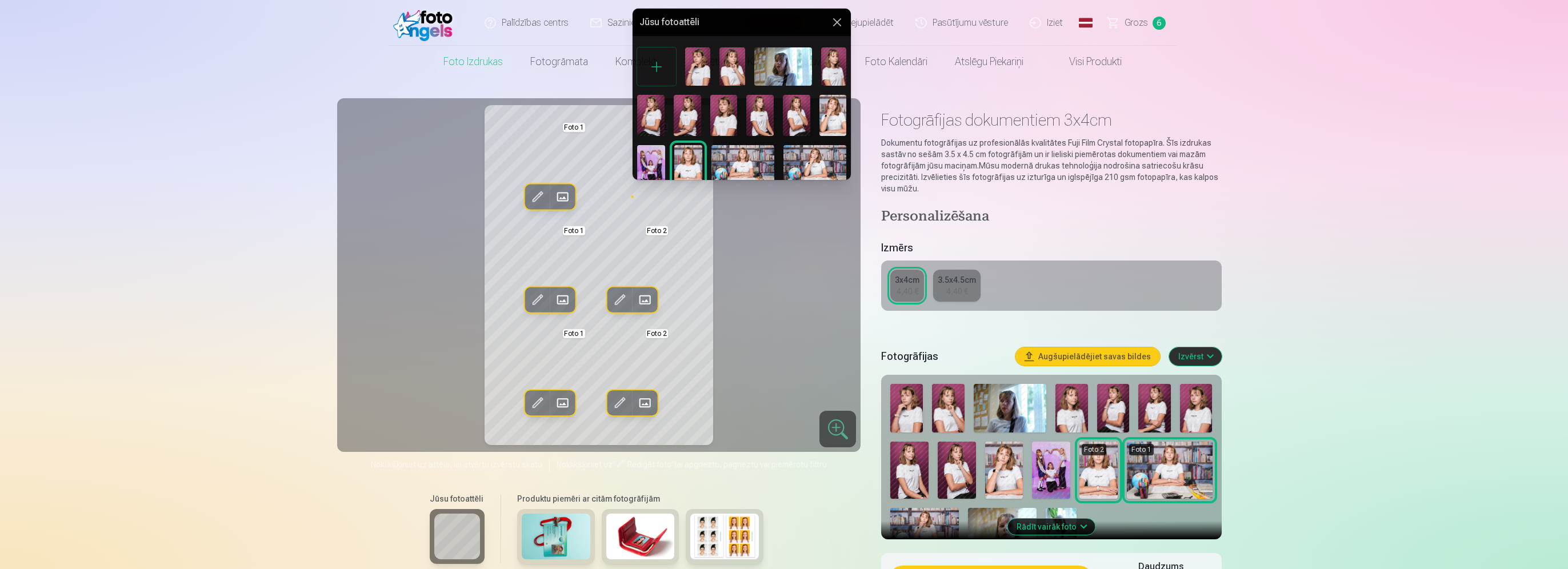
click at [828, 110] on img at bounding box center [833, 115] width 28 height 41
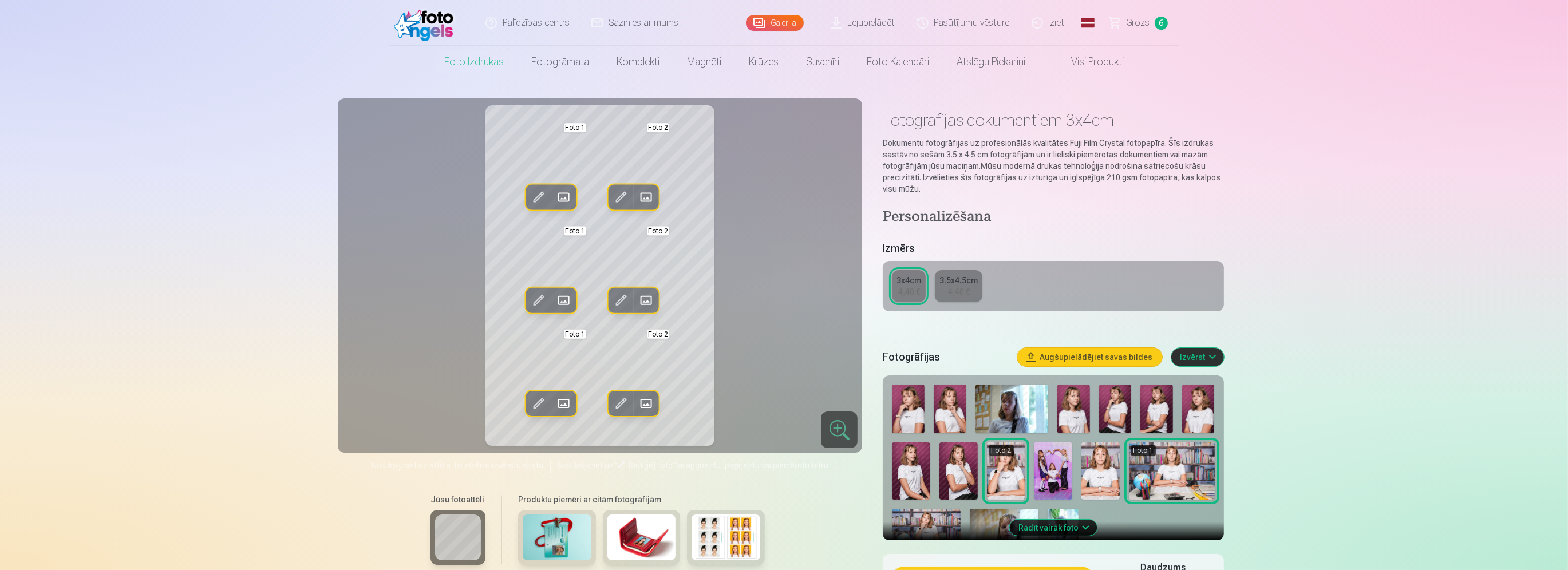
click at [543, 302] on span at bounding box center [538, 301] width 18 height 18
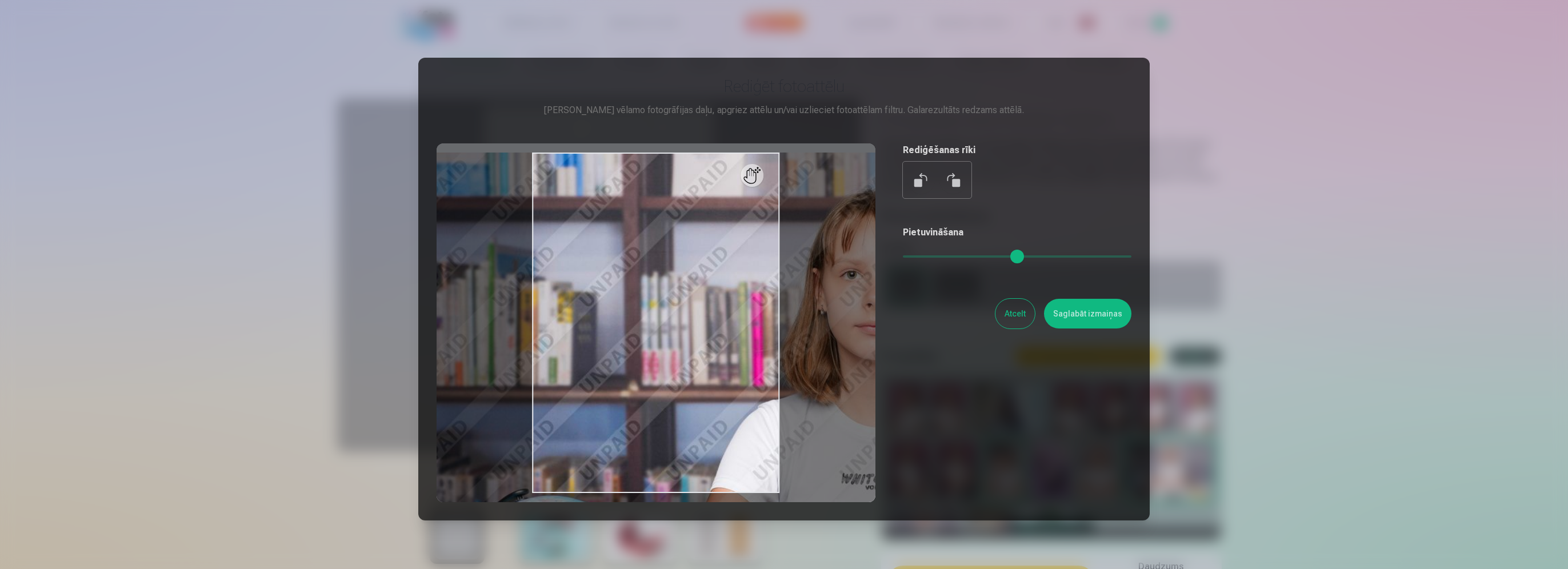
drag, startPoint x: 912, startPoint y: 257, endPoint x: 941, endPoint y: 258, distance: 29.0
click at [941, 258] on input "range" at bounding box center [1017, 256] width 228 height 2
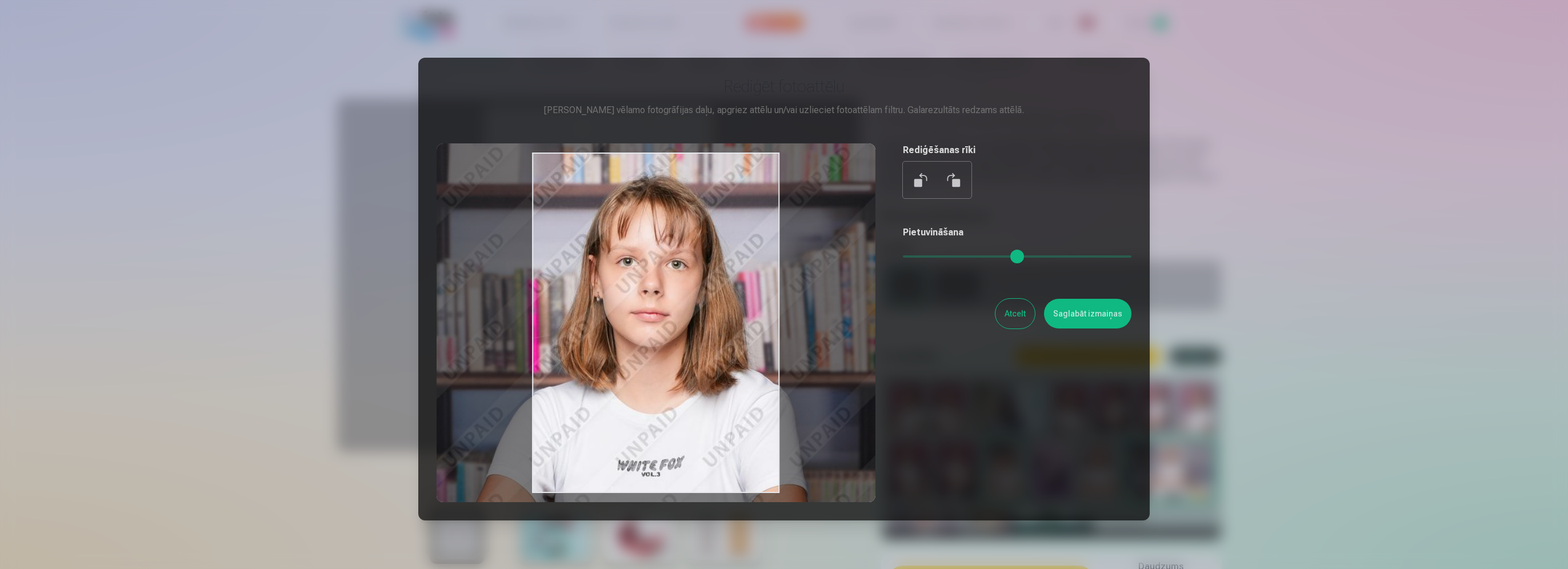
type input "****"
drag, startPoint x: 833, startPoint y: 407, endPoint x: 612, endPoint y: 394, distance: 221.4
click at [612, 394] on div at bounding box center [656, 323] width 439 height 359
click at [1097, 313] on button "Saglabāt izmaiņas" at bounding box center [1087, 314] width 87 height 29
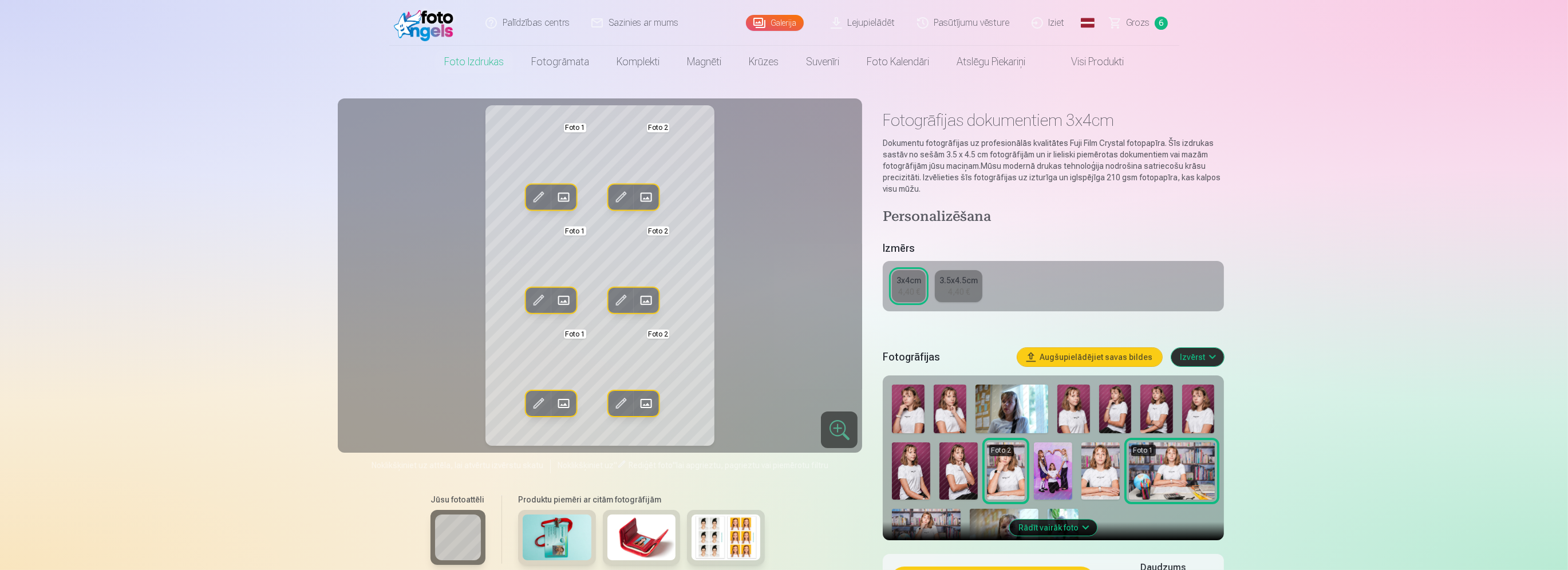
click at [533, 396] on span at bounding box center [538, 403] width 18 height 18
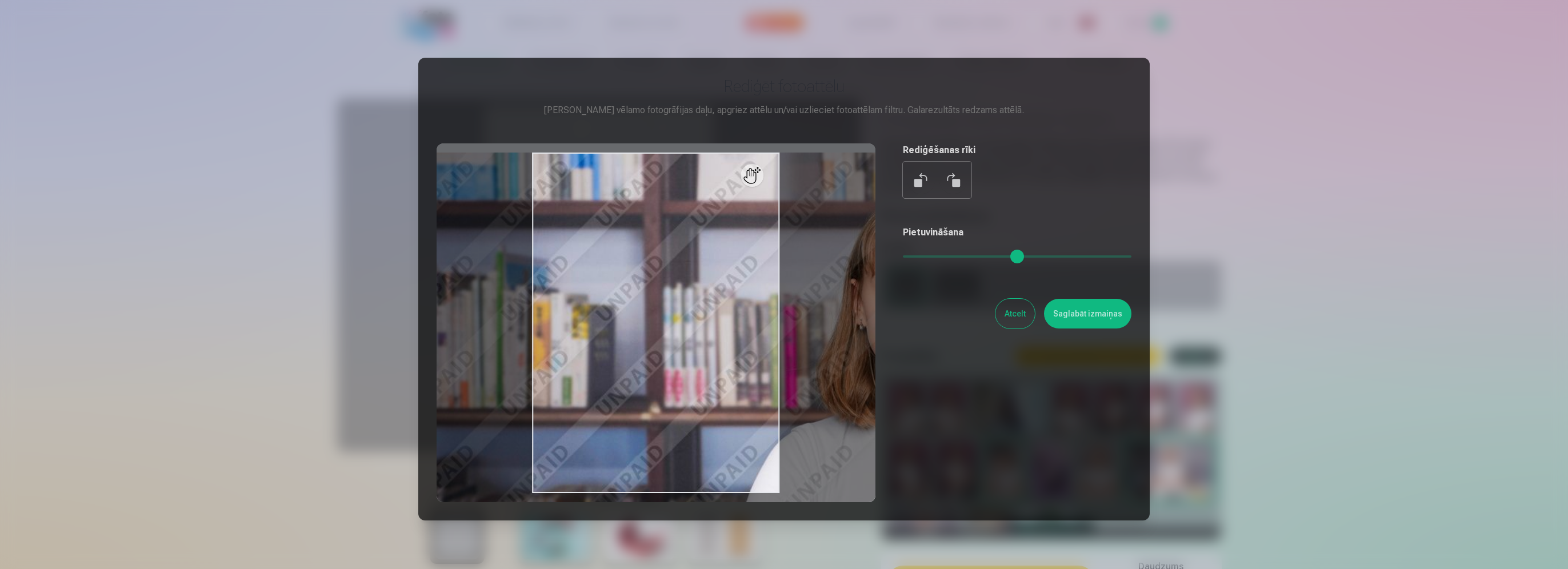
drag, startPoint x: 912, startPoint y: 257, endPoint x: 947, endPoint y: 261, distance: 35.2
type input "****"
click at [947, 258] on input "range" at bounding box center [1017, 256] width 228 height 2
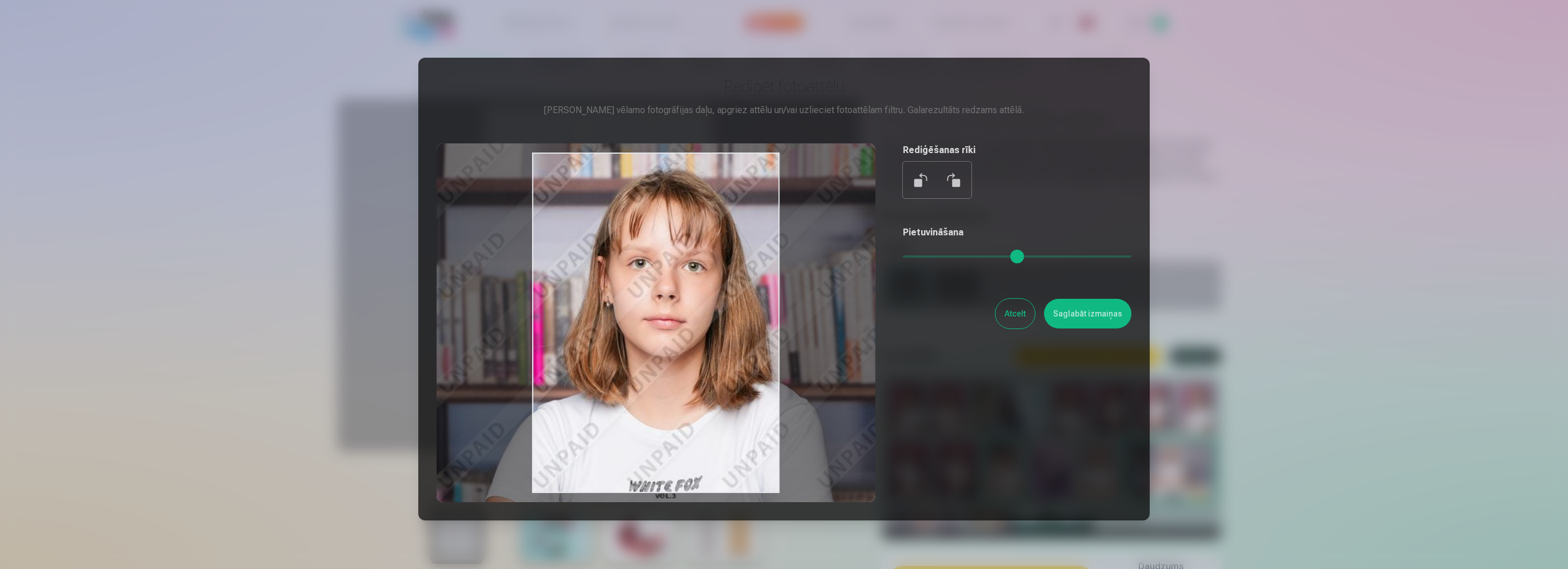
drag, startPoint x: 843, startPoint y: 342, endPoint x: 592, endPoint y: 320, distance: 252.0
click at [592, 320] on div at bounding box center [656, 323] width 439 height 359
click at [1074, 315] on button "Saglabāt izmaiņas" at bounding box center [1087, 314] width 87 height 29
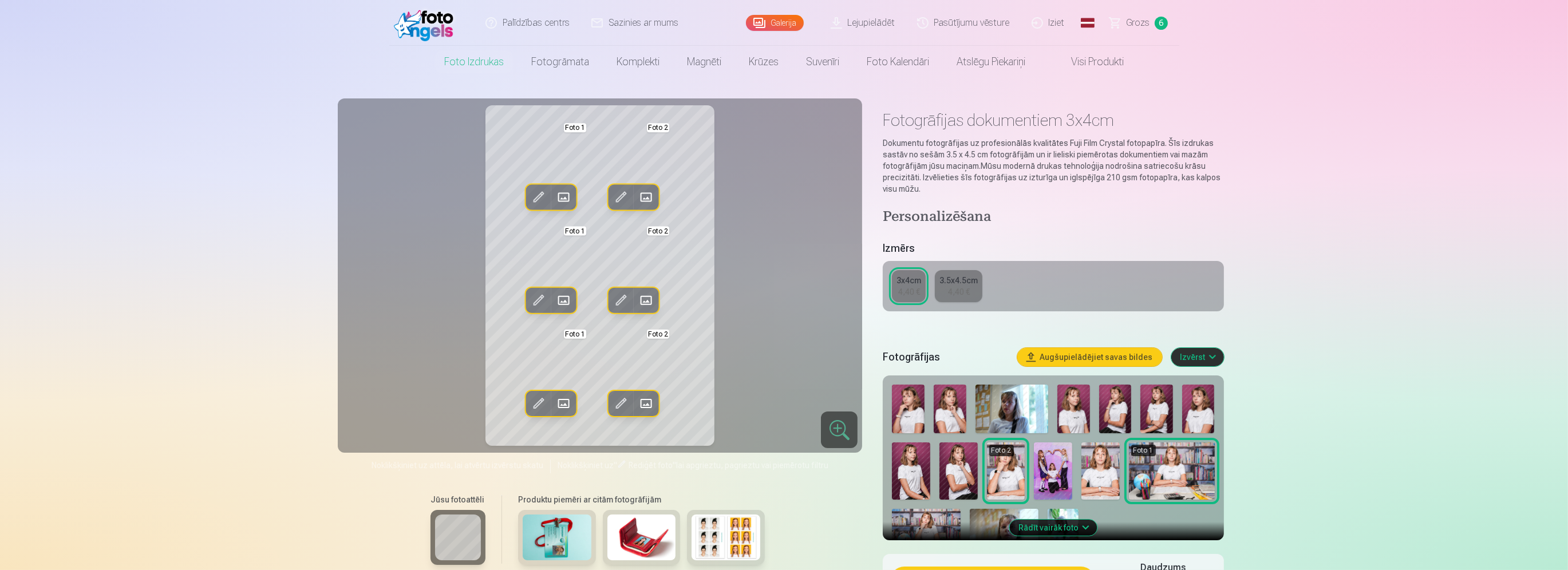
click at [617, 199] on span at bounding box center [621, 198] width 18 height 18
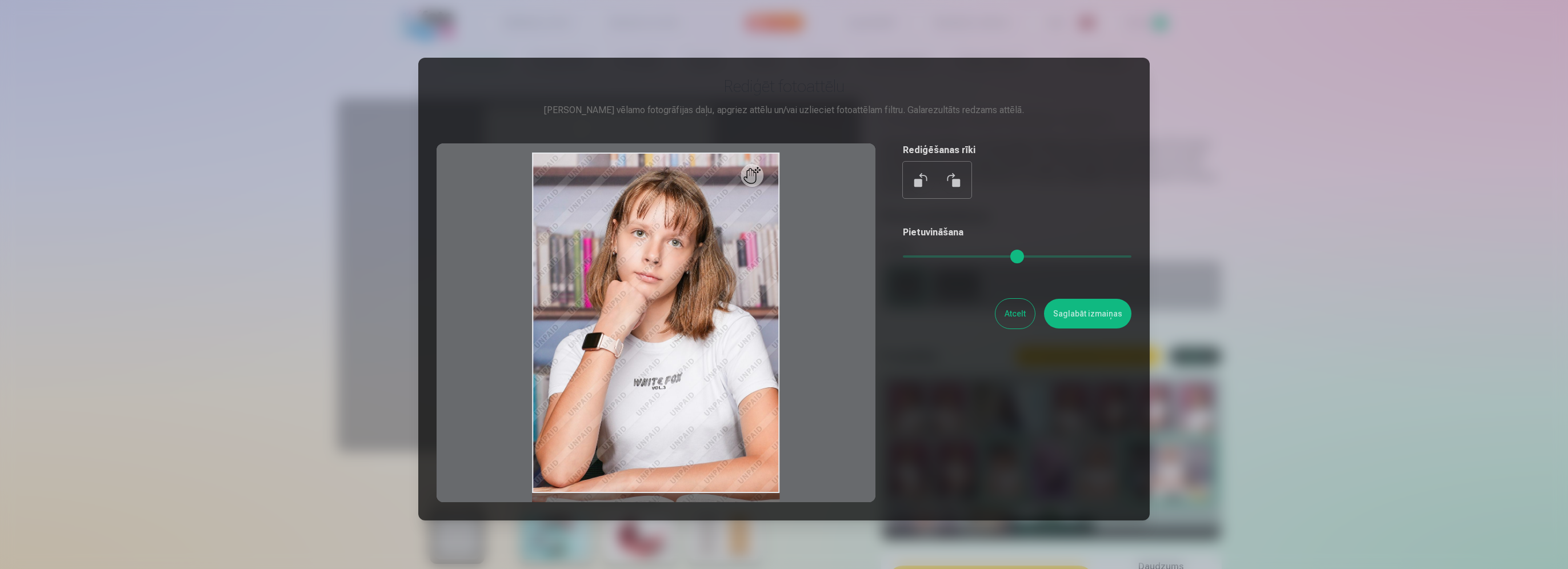
click at [1088, 308] on button "Saglabāt izmaiņas" at bounding box center [1087, 314] width 87 height 29
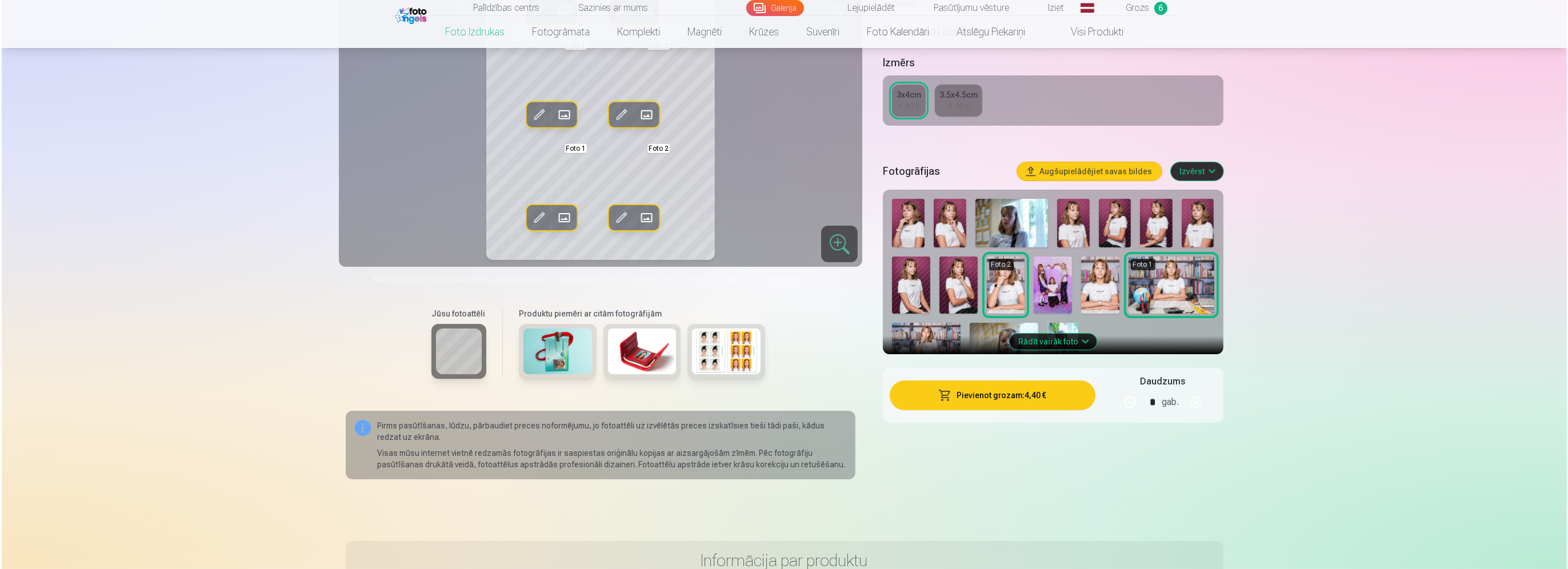
scroll to position [285, 0]
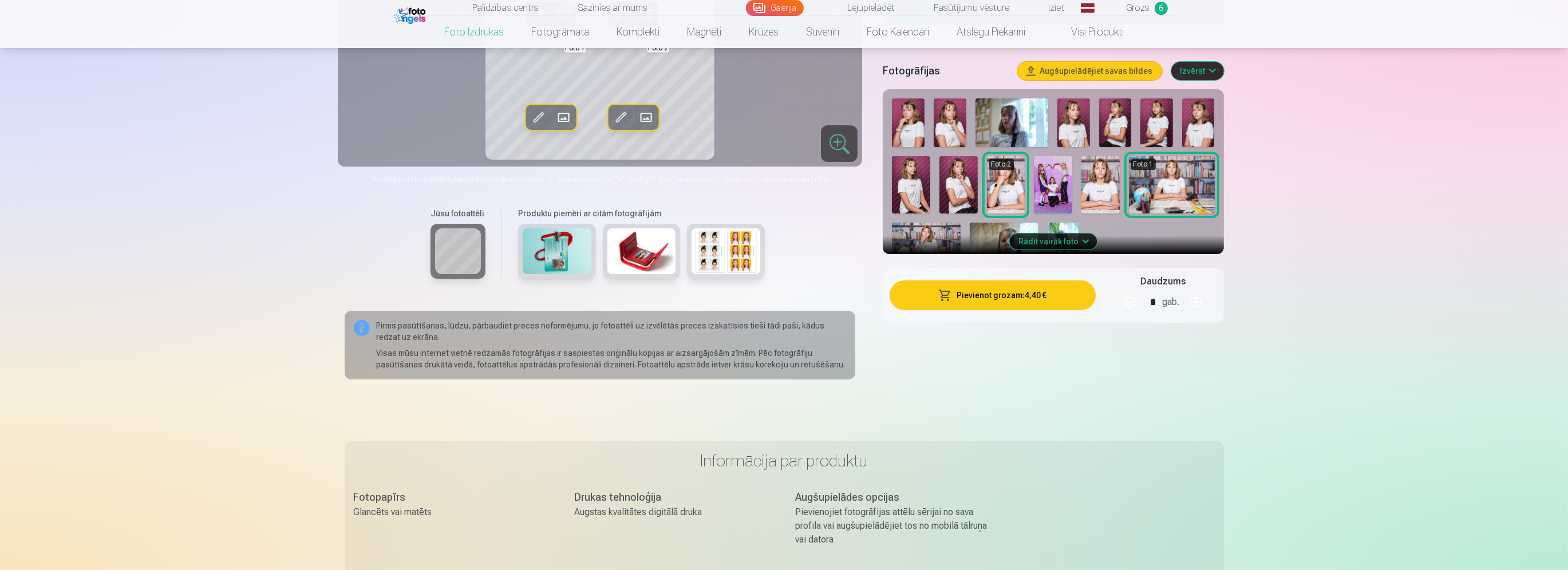
click at [954, 305] on button "Pievienot grozam : 4,40 €" at bounding box center [993, 295] width 206 height 29
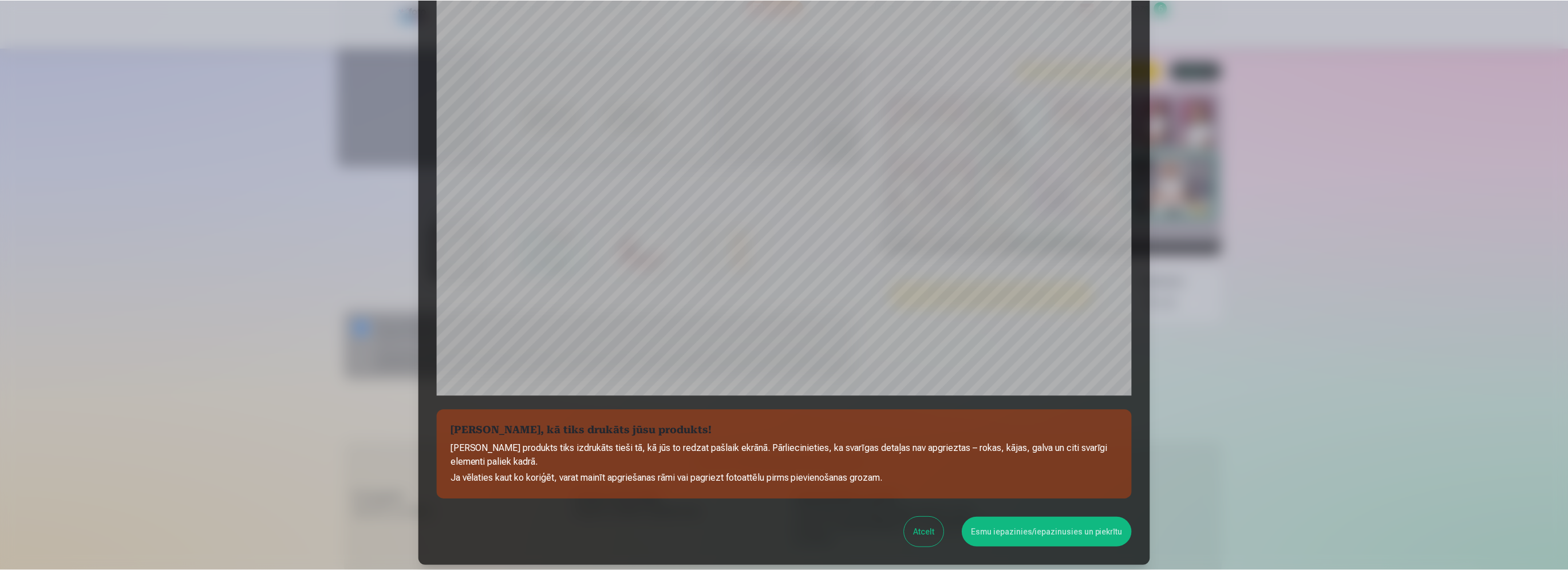
scroll to position [254, 0]
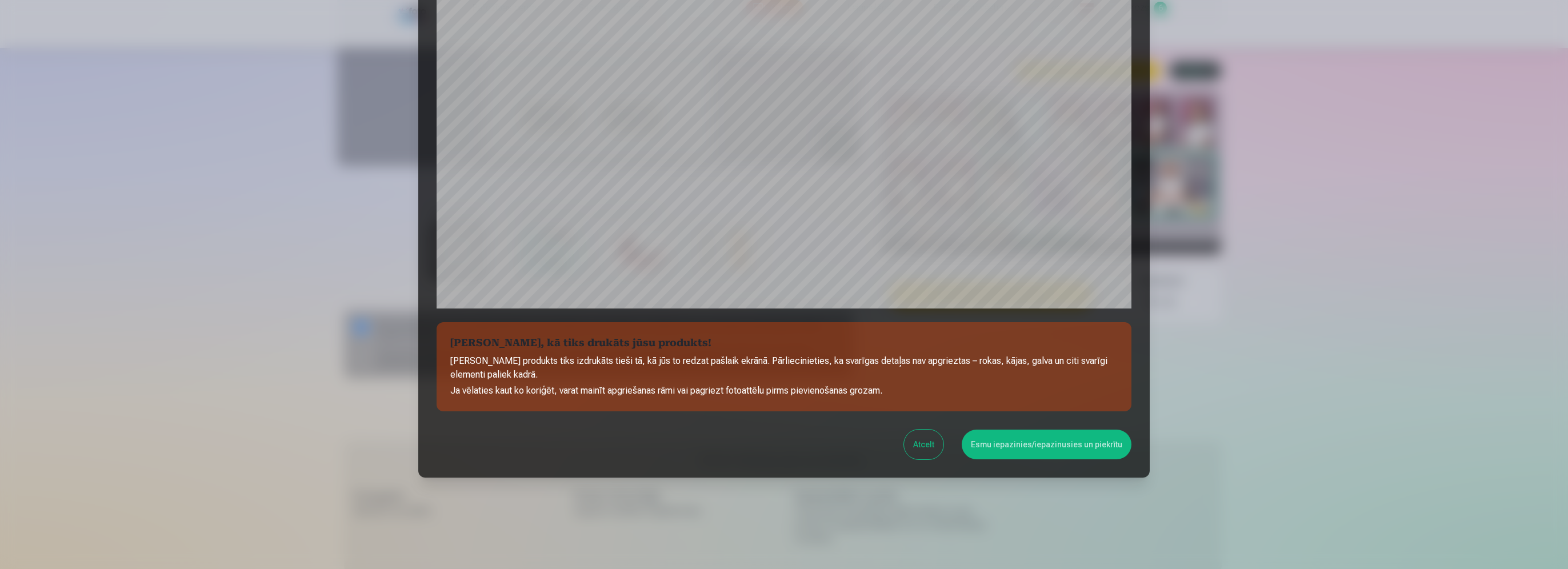
click at [1001, 450] on button "Esmu iepazinies/iepazinusies un piekrītu" at bounding box center [1046, 444] width 170 height 29
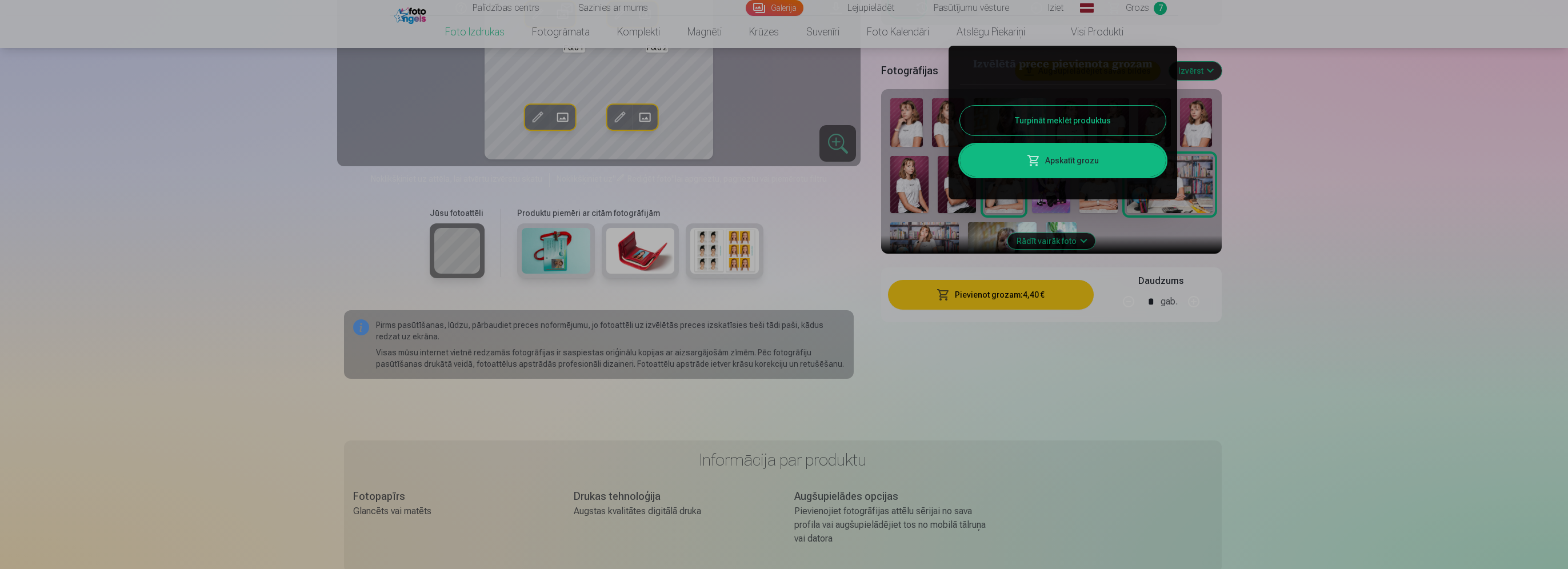
click at [1049, 112] on button "Turpināt meklēt produktus" at bounding box center [1062, 121] width 205 height 29
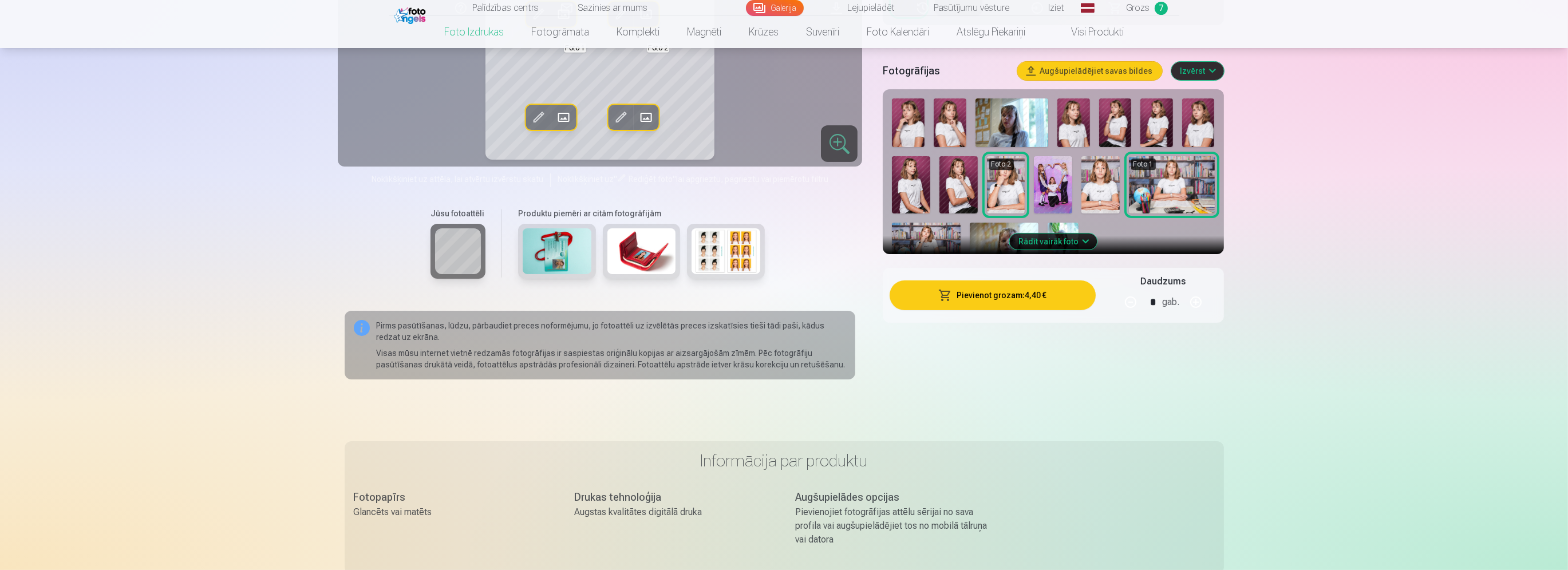
scroll to position [1147, 0]
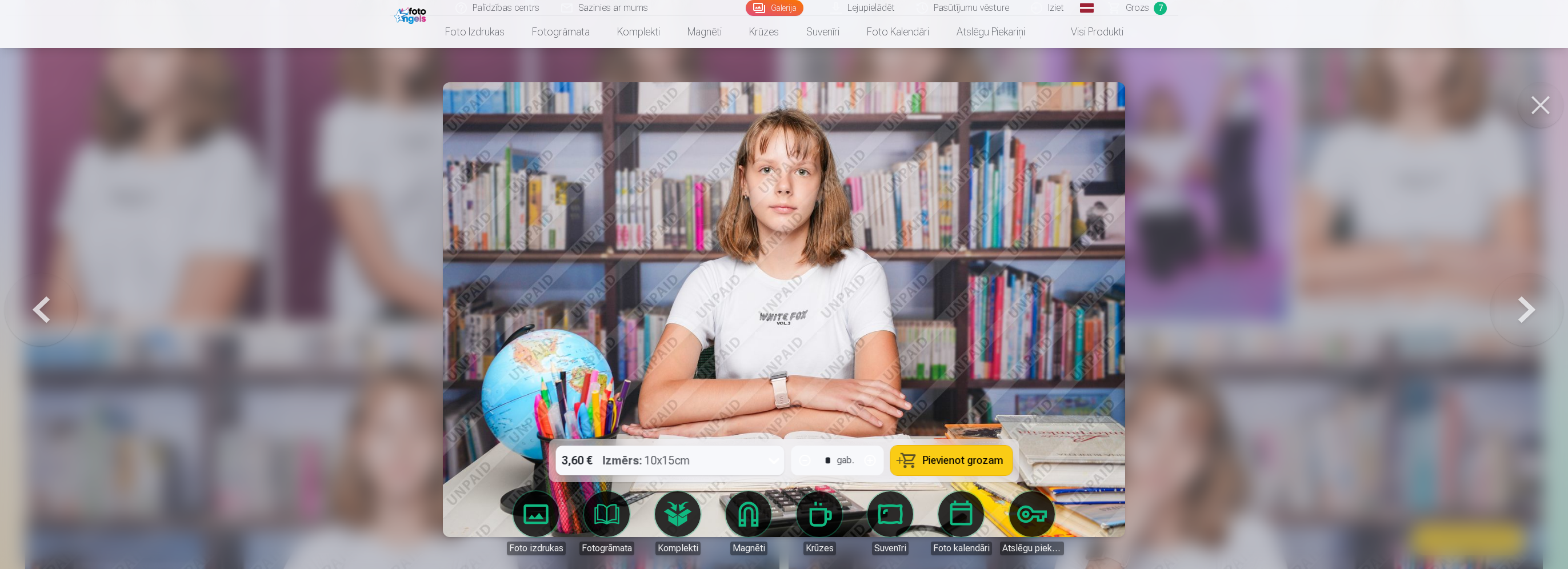
click at [1239, 289] on div at bounding box center [784, 284] width 1568 height 569
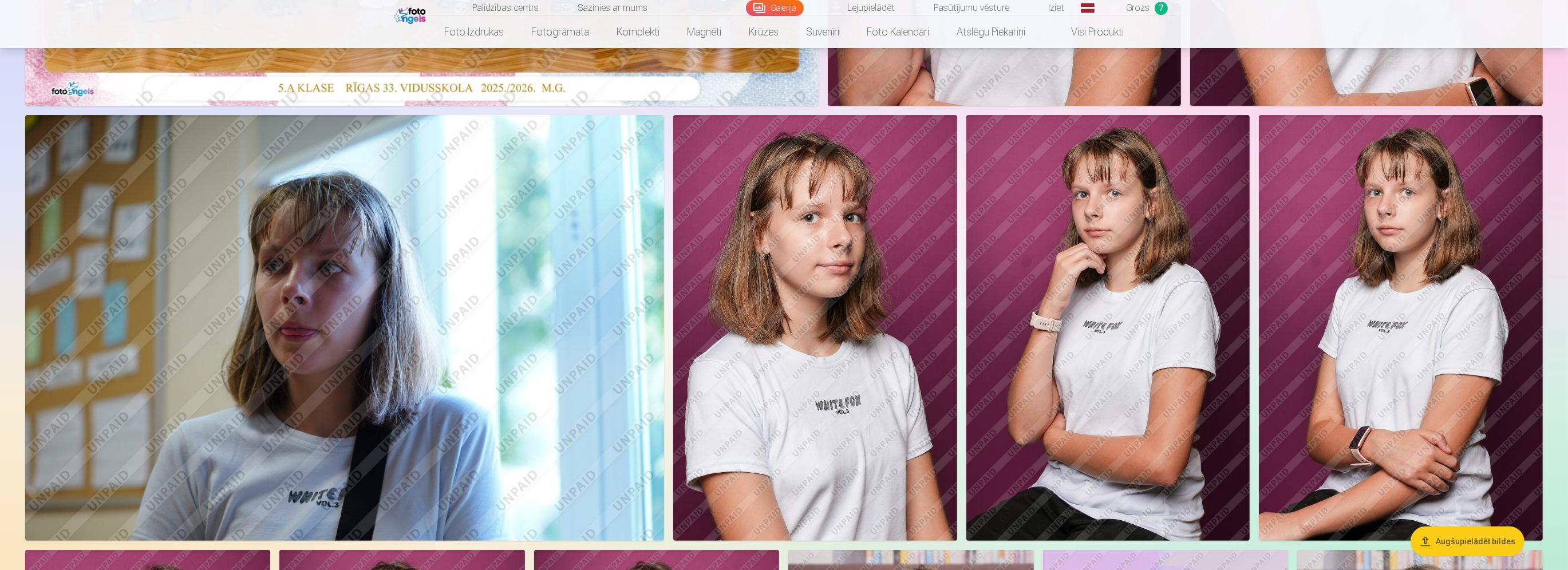
scroll to position [572, 0]
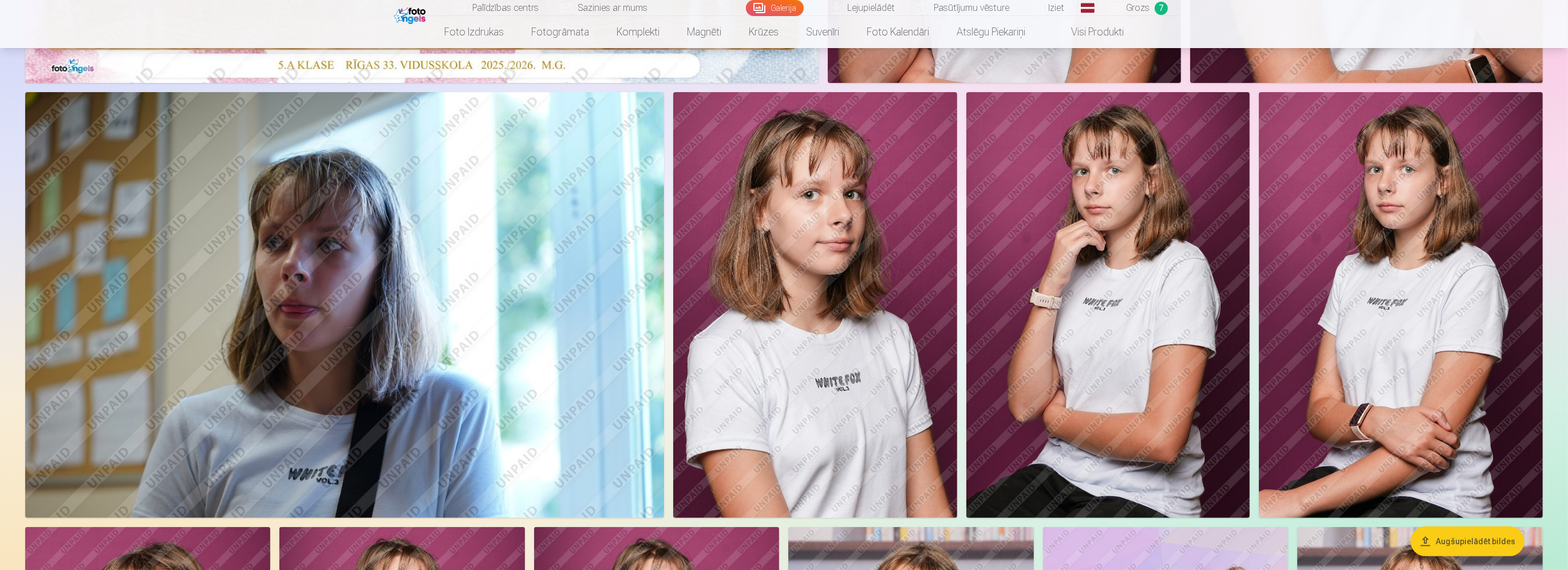
click at [896, 388] on img at bounding box center [815, 305] width 284 height 425
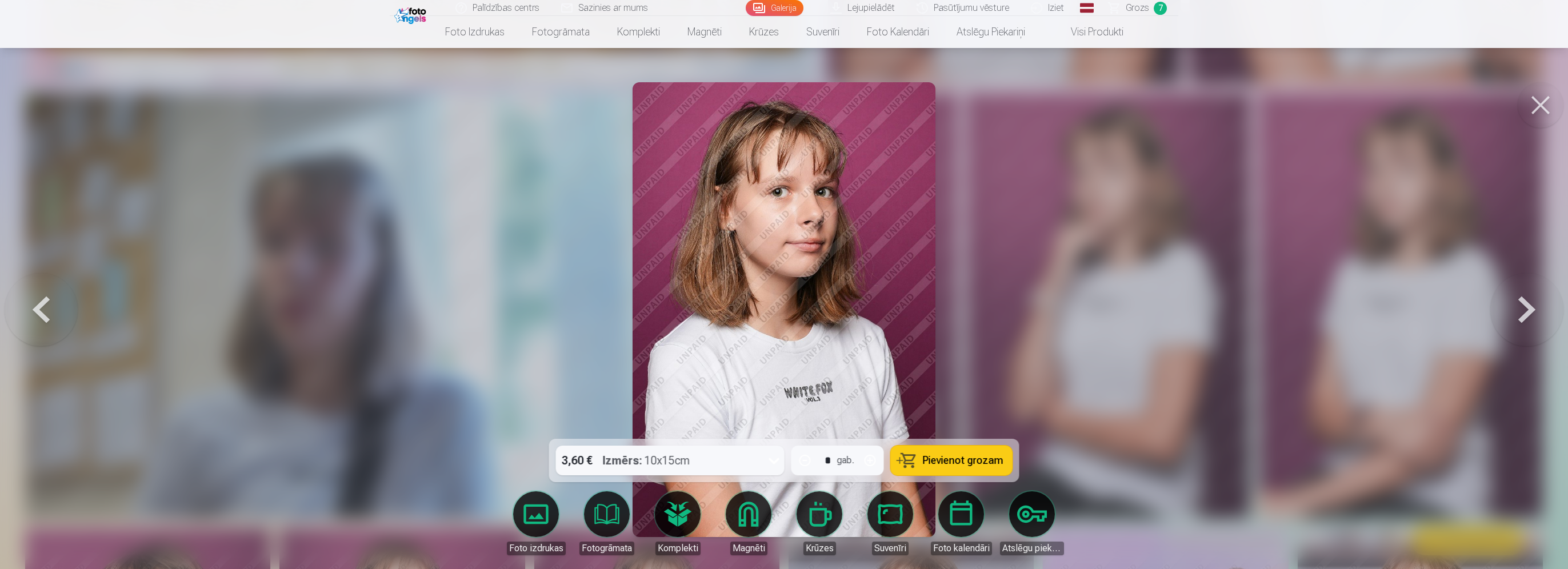
click at [925, 456] on span "Pievienot grozam" at bounding box center [963, 461] width 81 height 11
click at [1093, 329] on div at bounding box center [784, 284] width 1568 height 569
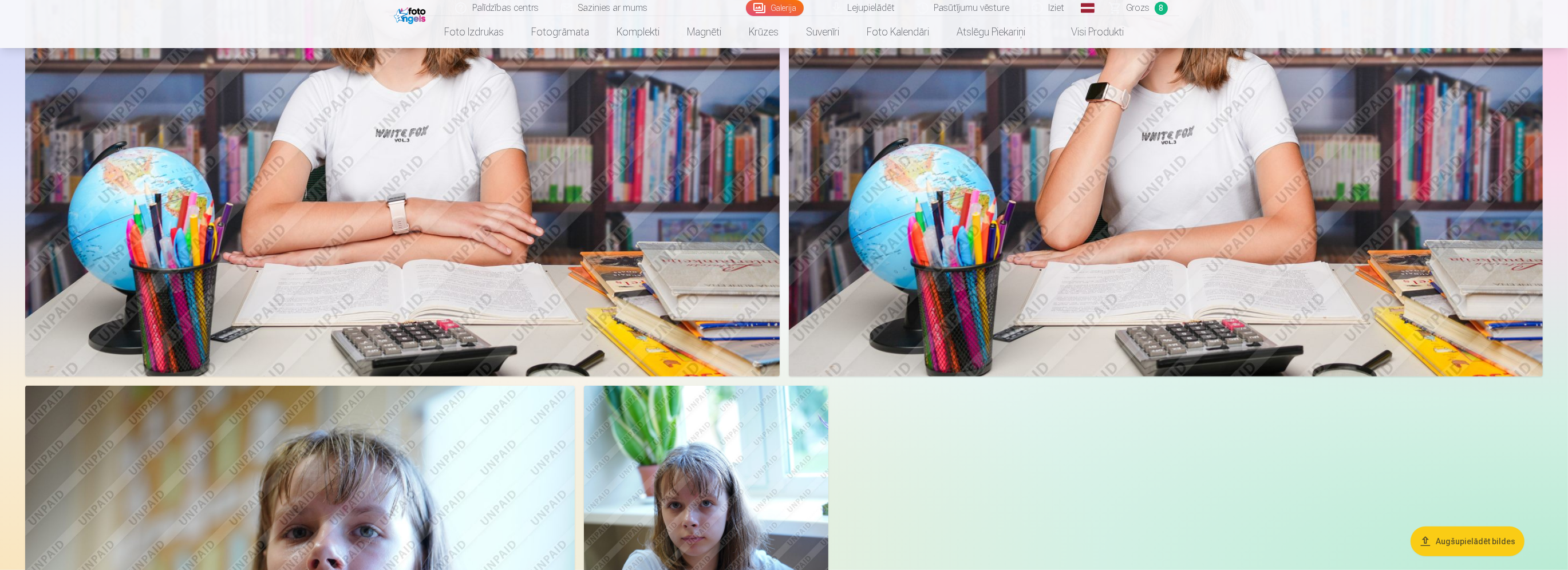
scroll to position [1374, 0]
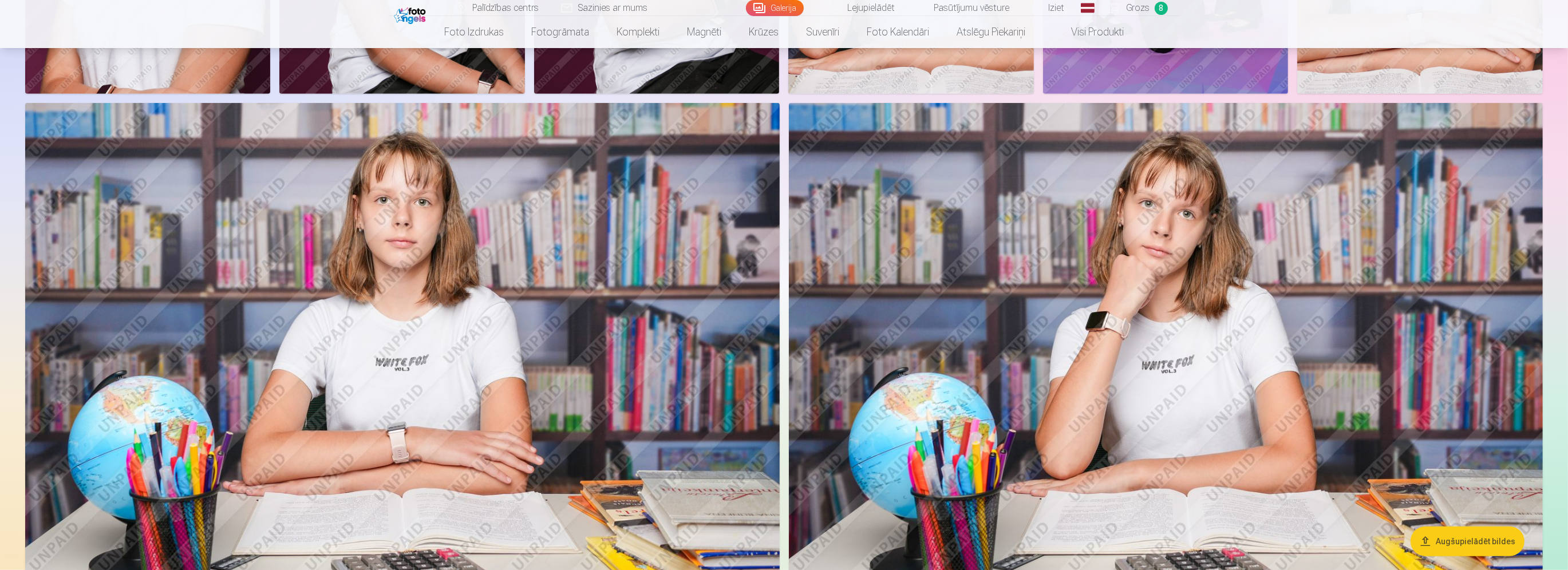
click at [1047, 402] on img at bounding box center [1167, 354] width 755 height 502
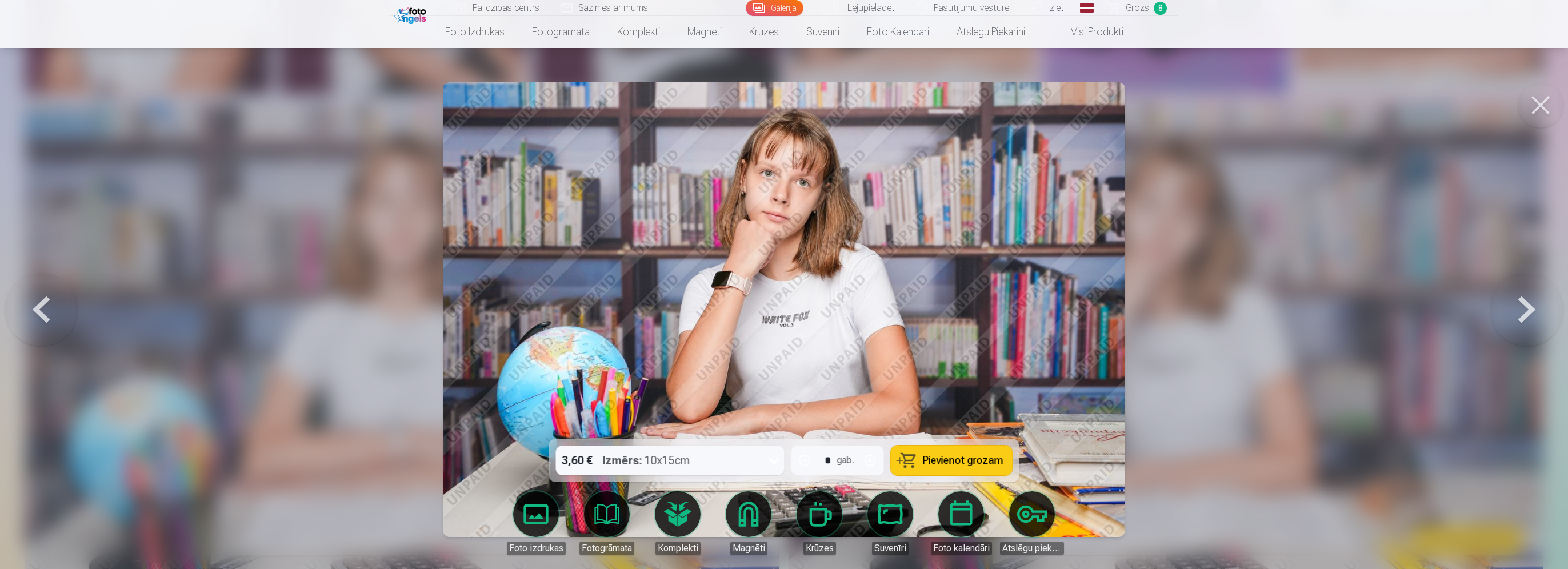
click at [950, 463] on span "Pievienot grozam" at bounding box center [963, 461] width 81 height 11
click at [1418, 342] on div at bounding box center [784, 284] width 1568 height 569
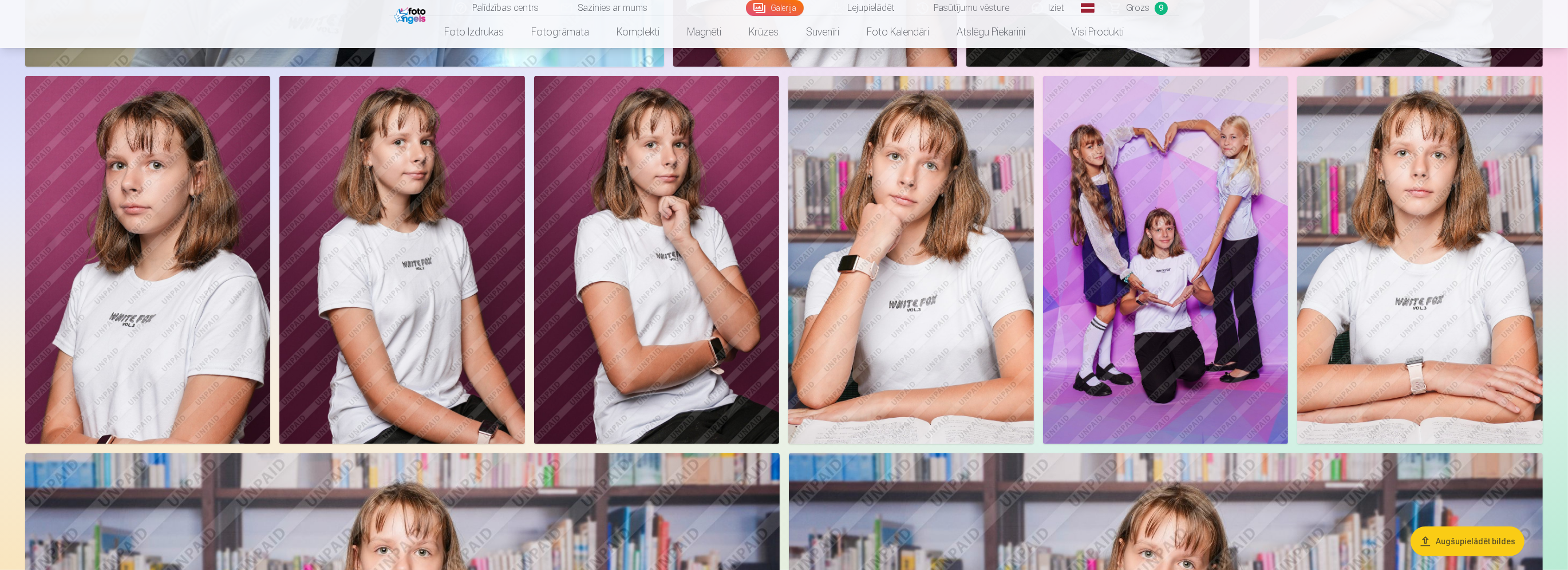
scroll to position [915, 0]
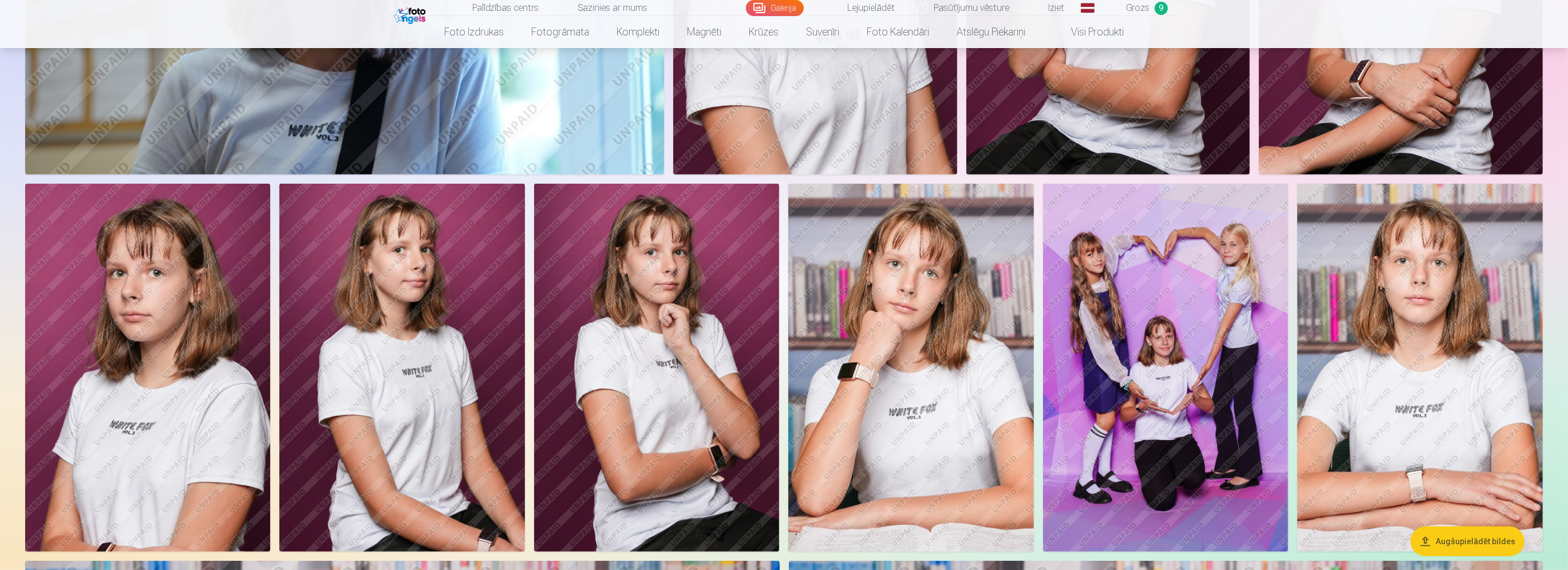
click at [1463, 315] on img at bounding box center [1420, 367] width 245 height 368
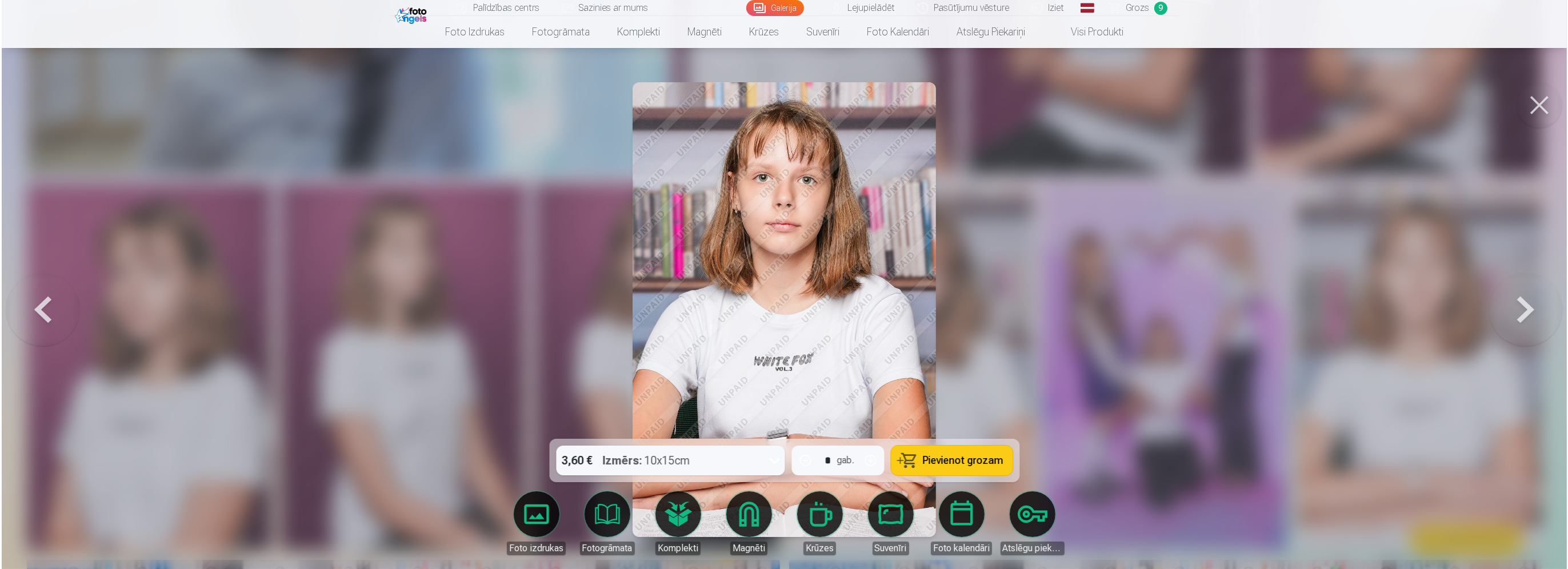
scroll to position [915, 0]
click at [992, 457] on span "Pievienot grozam" at bounding box center [963, 461] width 81 height 11
click at [1191, 351] on div at bounding box center [784, 284] width 1568 height 569
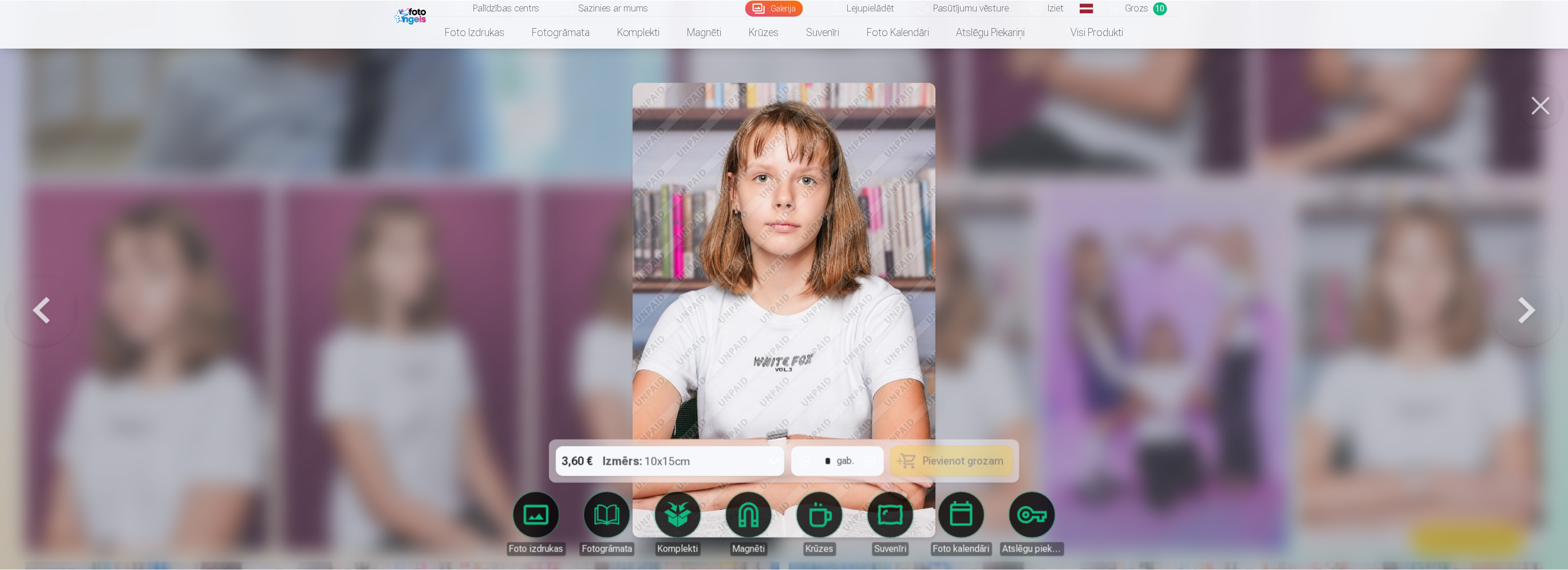
scroll to position [915, 0]
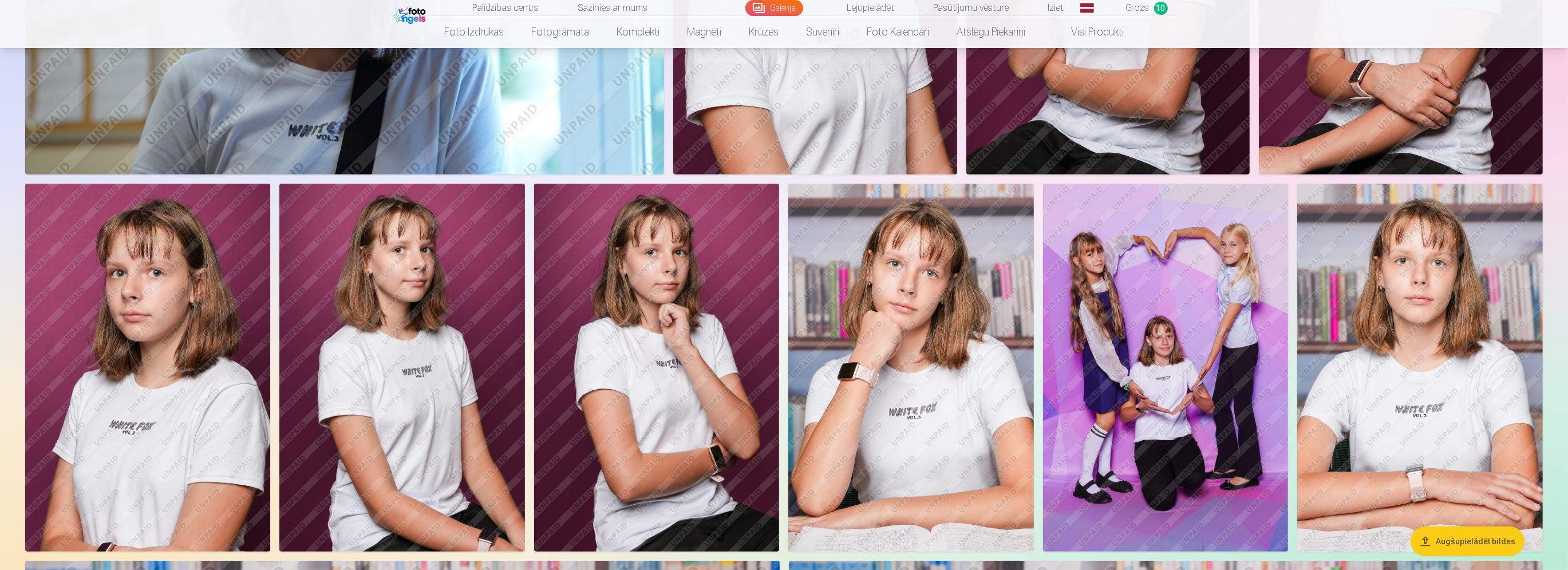
click at [1194, 351] on img at bounding box center [1166, 367] width 246 height 368
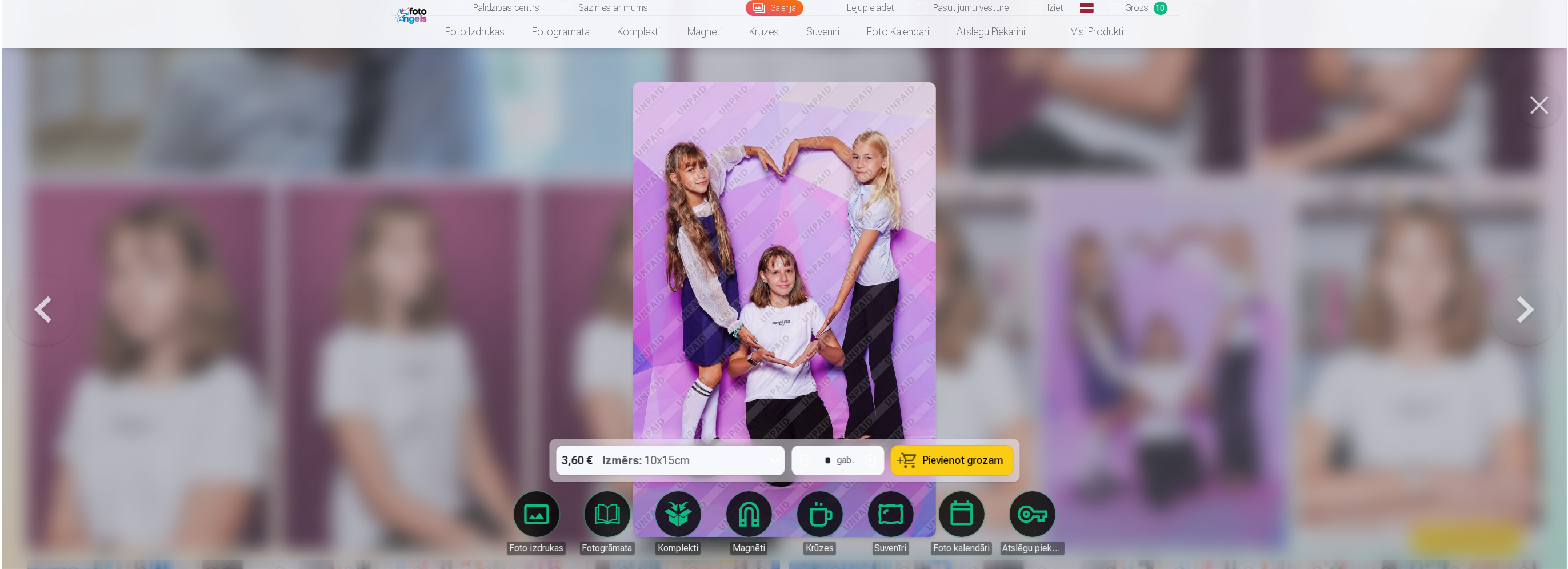
scroll to position [915, 0]
click at [929, 457] on span "Pievienot grozam" at bounding box center [963, 461] width 81 height 11
click at [1156, 351] on div at bounding box center [784, 284] width 1568 height 569
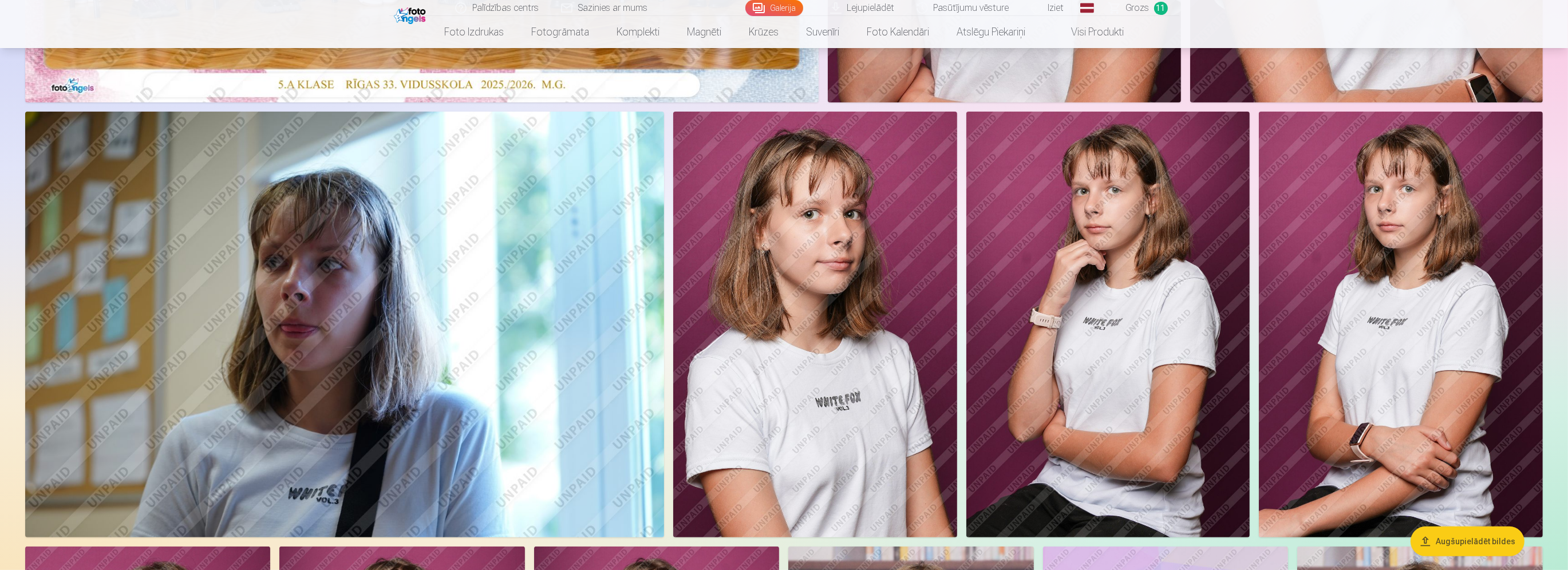
scroll to position [572, 0]
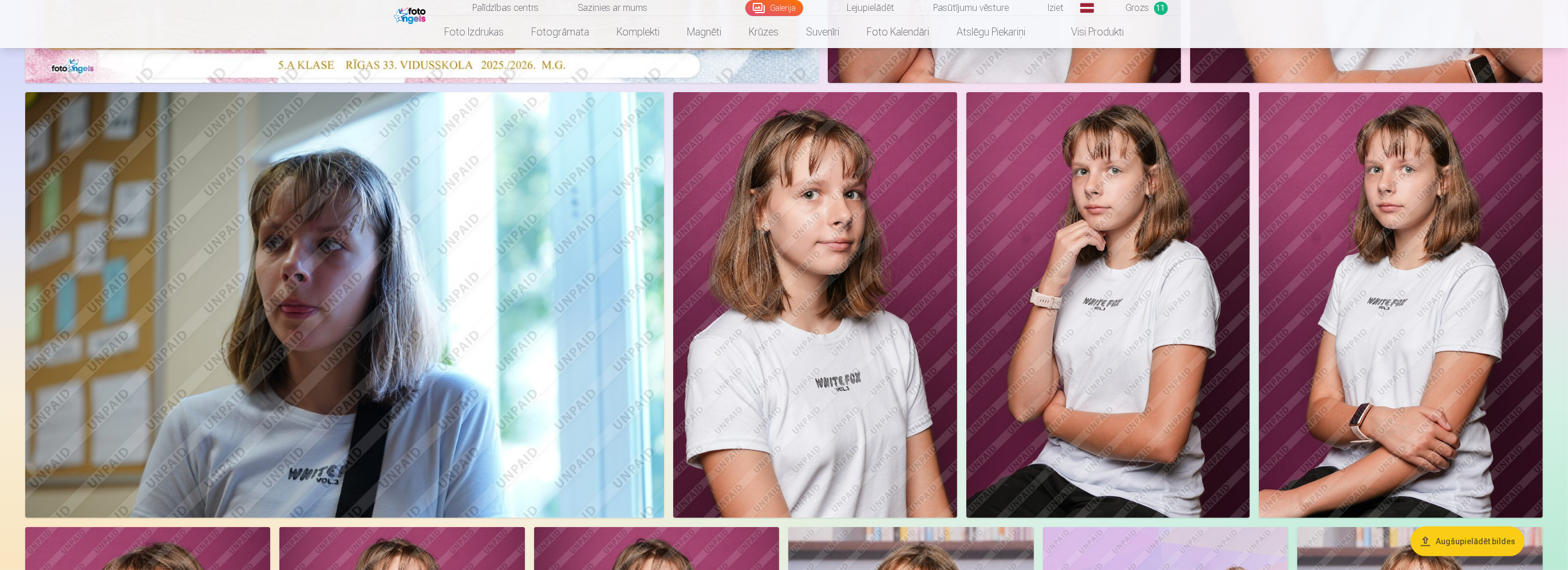
click at [1118, 343] on img at bounding box center [1109, 305] width 284 height 425
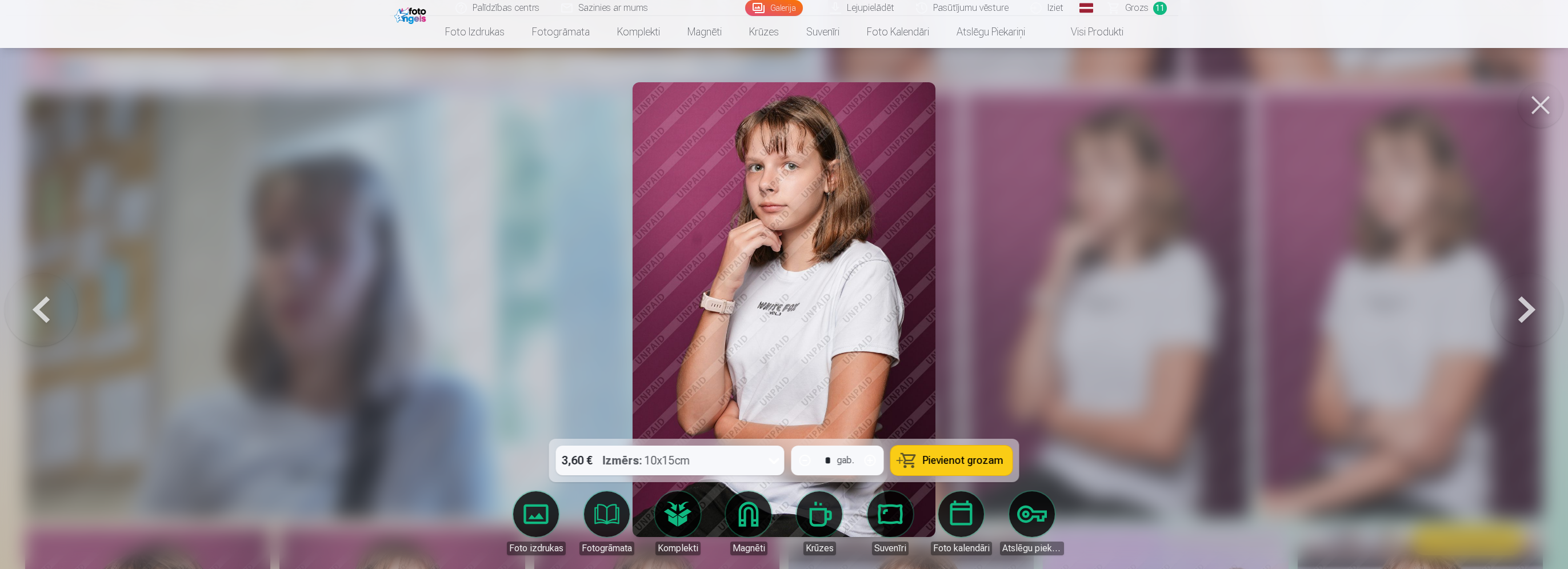
click at [971, 459] on span "Pievienot grozam" at bounding box center [963, 461] width 81 height 11
click at [1093, 285] on div at bounding box center [784, 284] width 1568 height 569
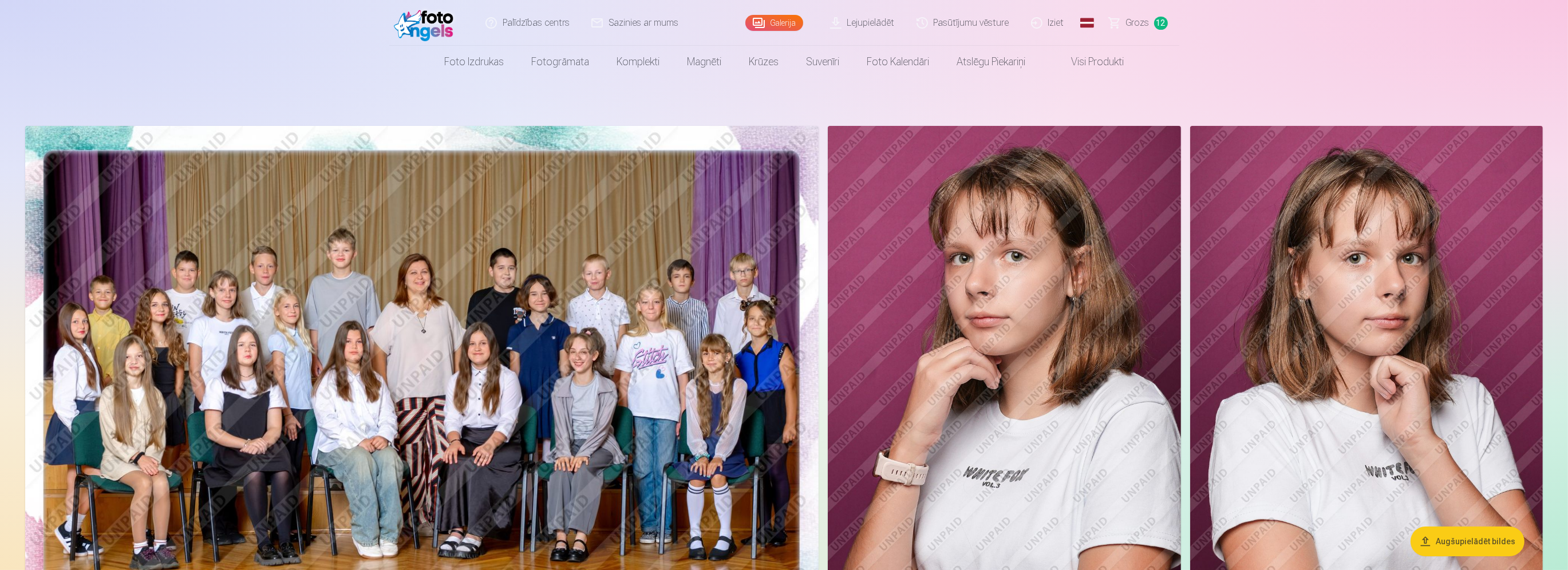
click at [1137, 23] on span "Grozs" at bounding box center [1137, 23] width 24 height 14
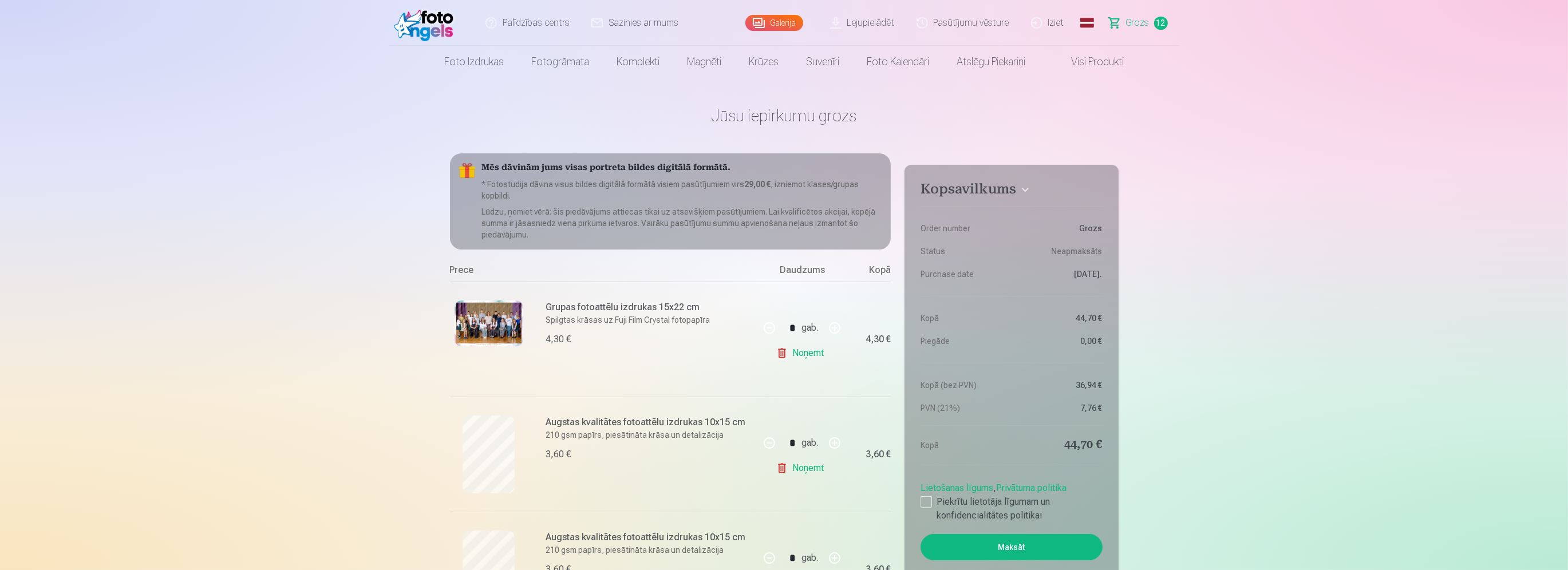
click at [1038, 25] on link "Iziet" at bounding box center [1048, 23] width 55 height 46
